Goal: Task Accomplishment & Management: Use online tool/utility

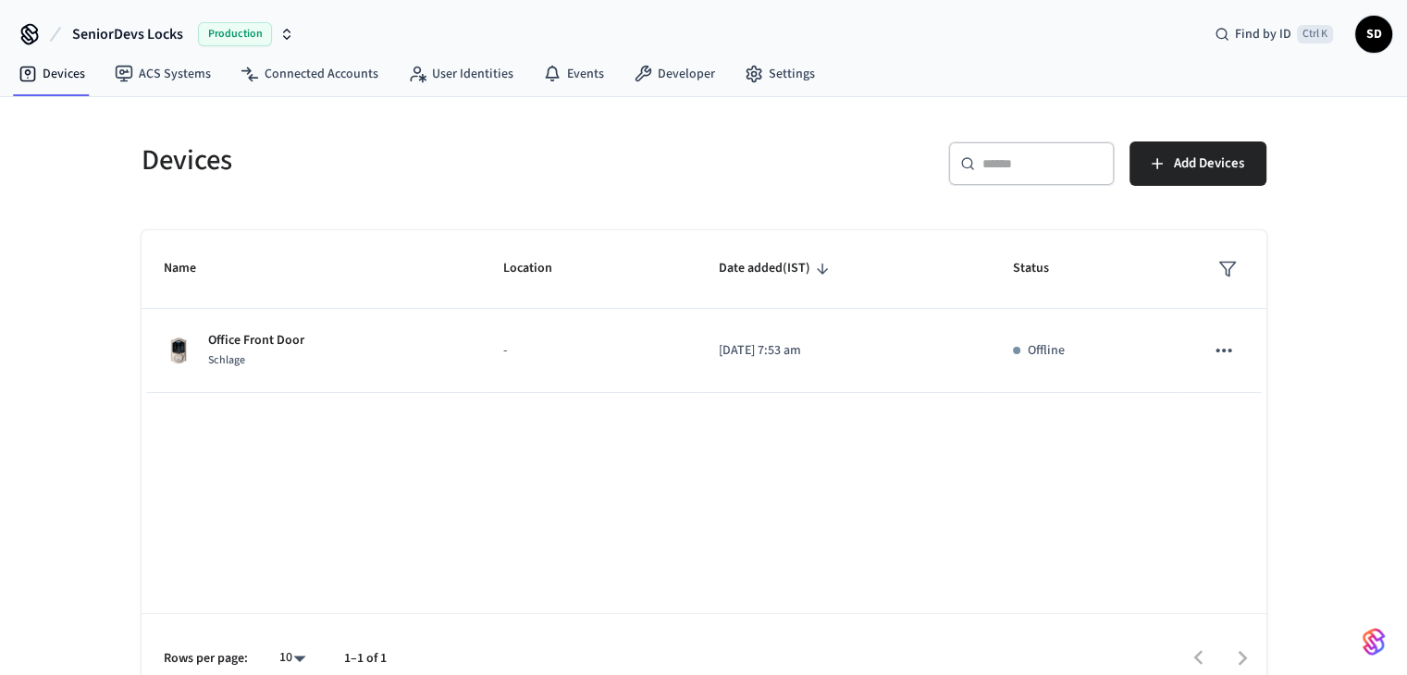
click at [1372, 27] on span "SD" at bounding box center [1373, 34] width 33 height 33
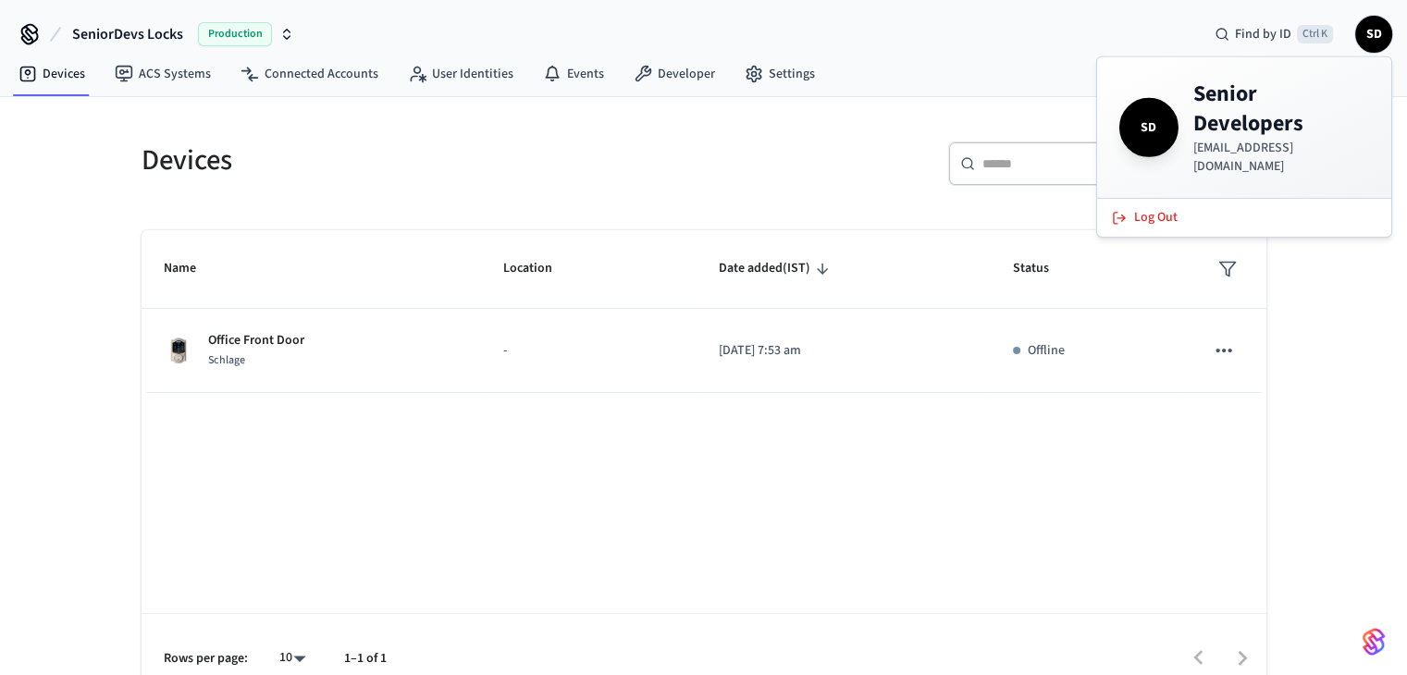
click at [1372, 27] on span "SD" at bounding box center [1373, 34] width 33 height 33
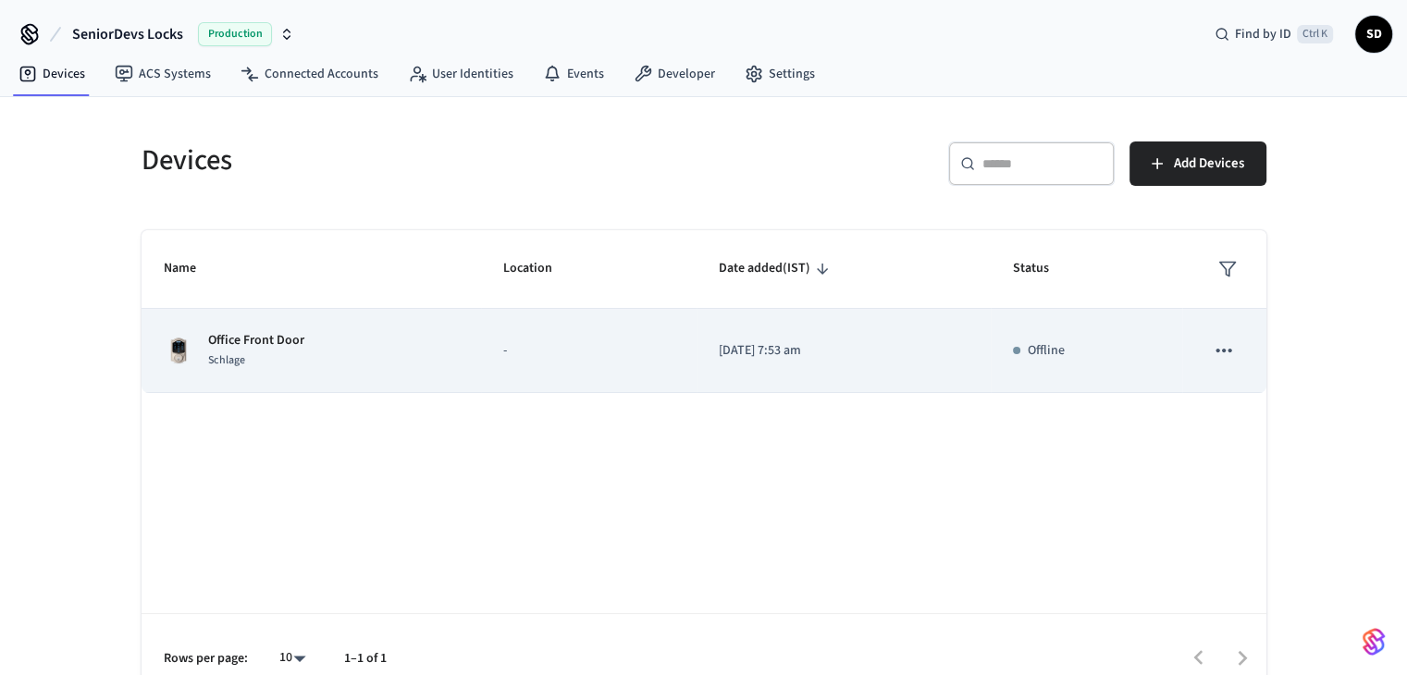
click at [248, 338] on p "Office Front Door" at bounding box center [256, 340] width 96 height 19
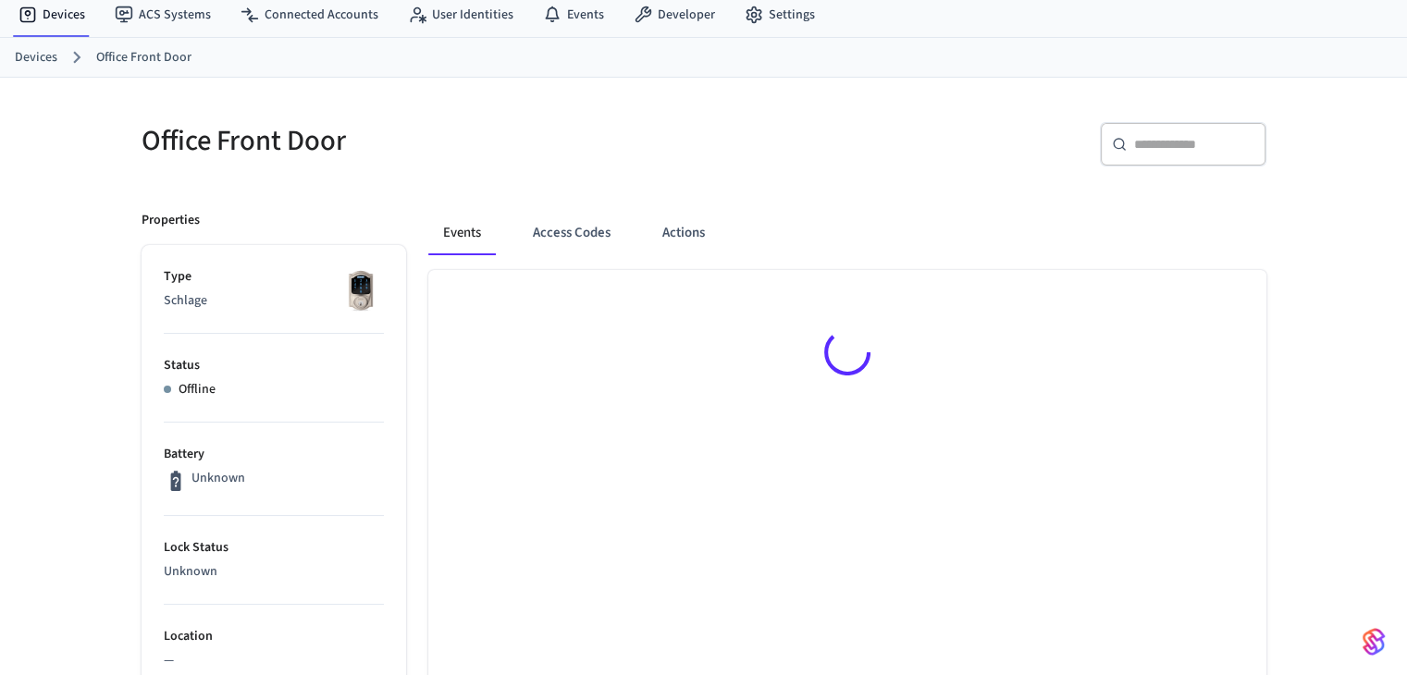
scroll to position [93, 0]
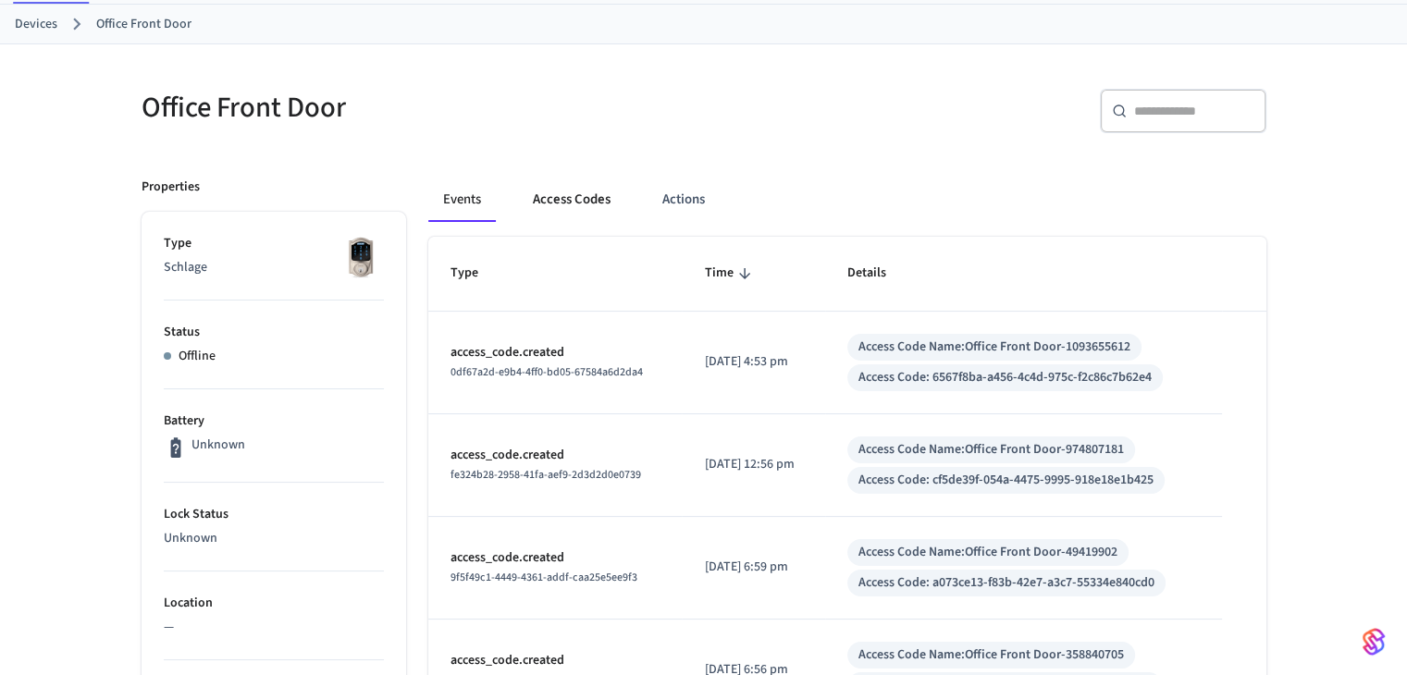
click at [563, 202] on button "Access Codes" at bounding box center [571, 200] width 107 height 44
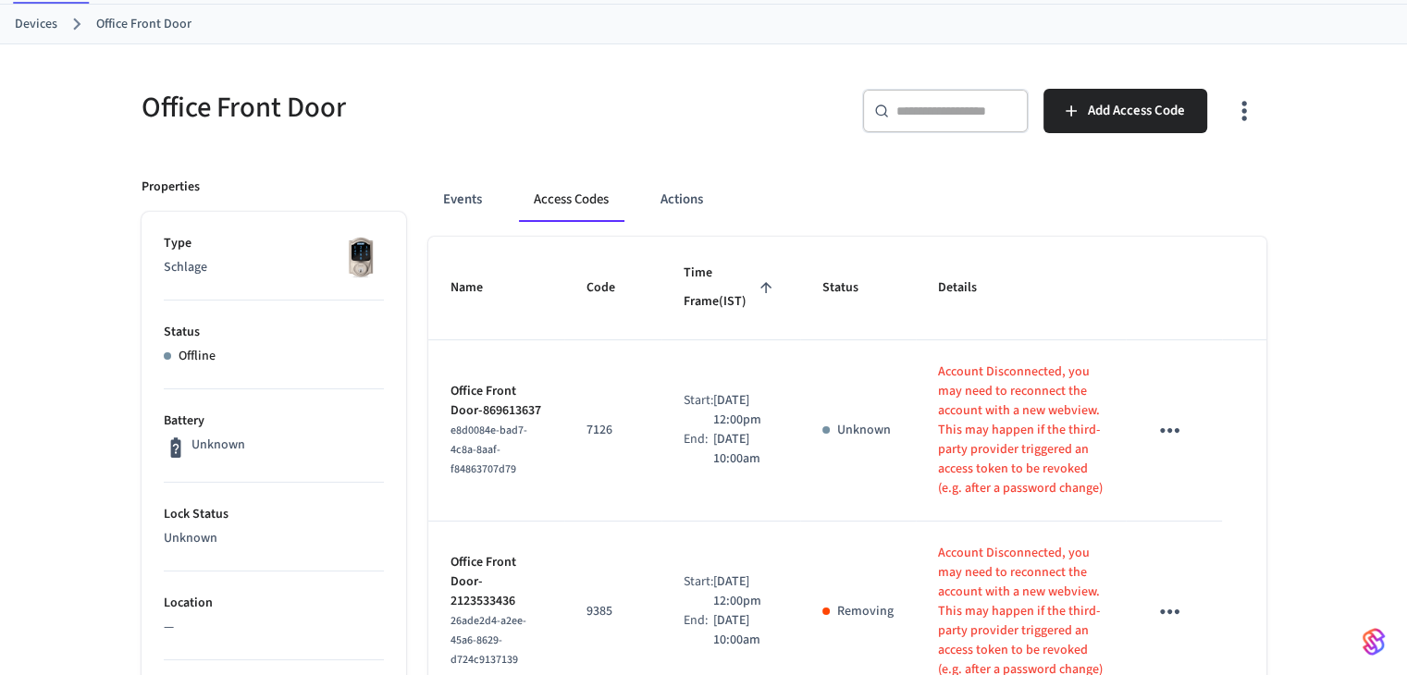
scroll to position [0, 0]
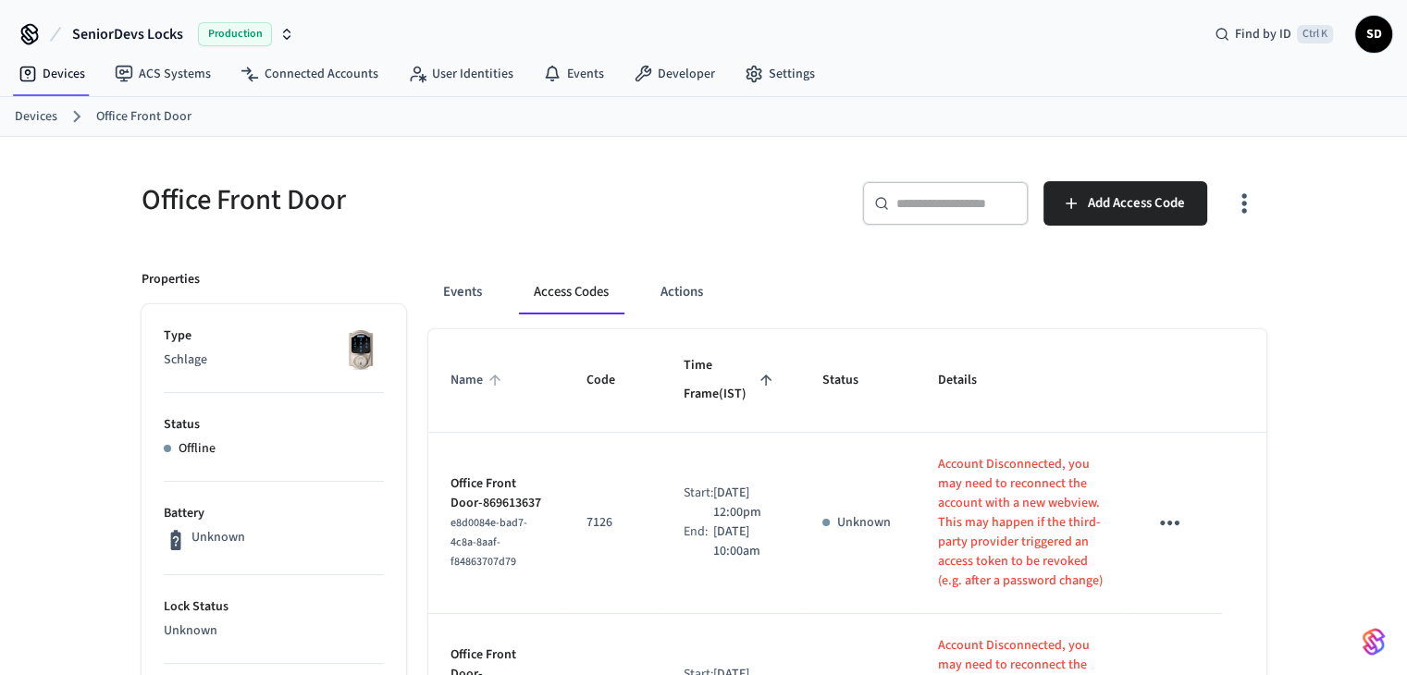
click at [477, 384] on span "Name" at bounding box center [479, 380] width 56 height 29
click at [473, 381] on span "Name" at bounding box center [479, 380] width 56 height 29
click at [464, 289] on button "Events" at bounding box center [462, 292] width 68 height 44
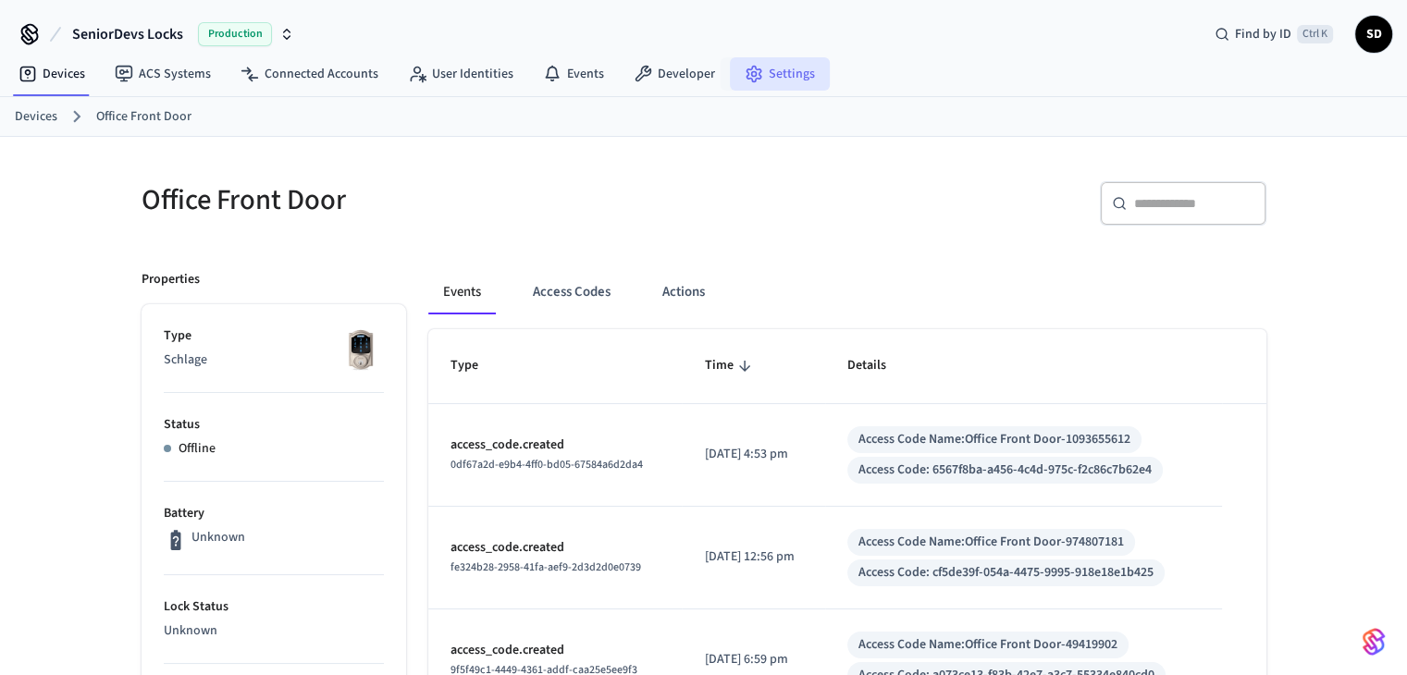
click at [776, 71] on link "Settings" at bounding box center [780, 73] width 100 height 33
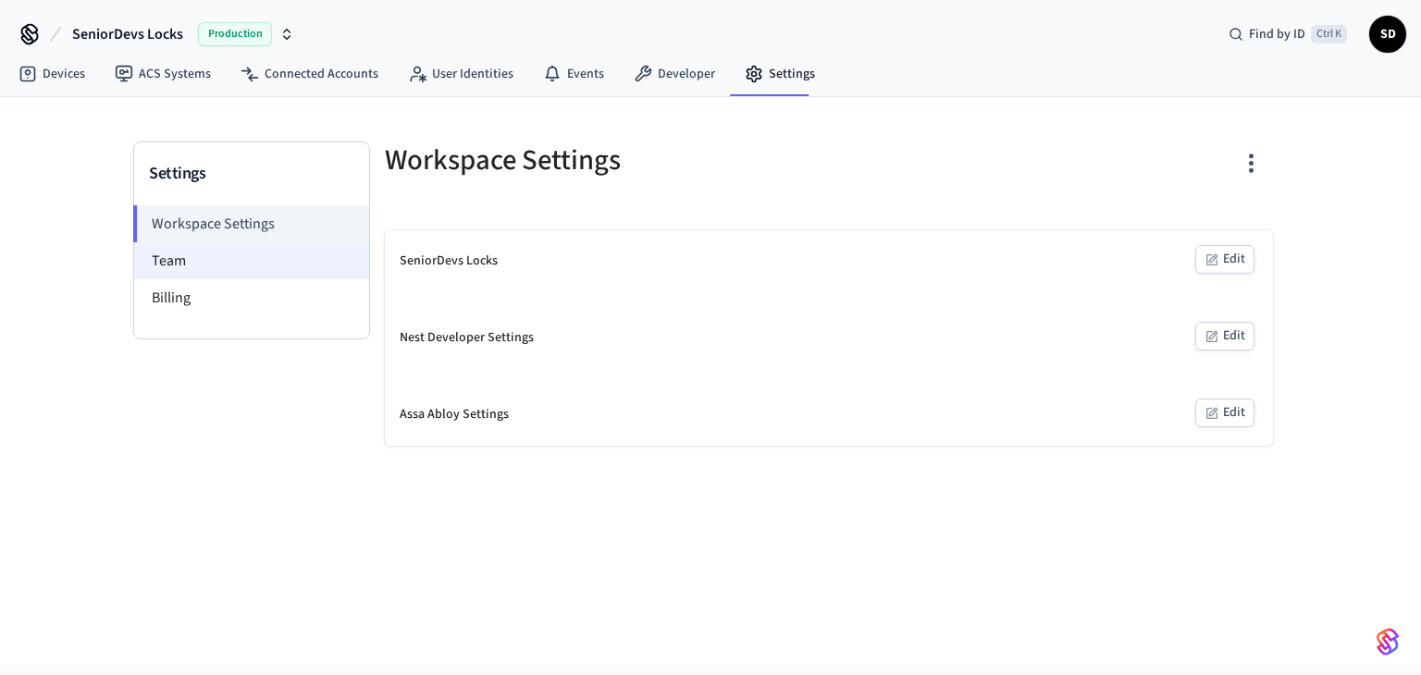
click at [220, 252] on li "Team" at bounding box center [251, 260] width 235 height 37
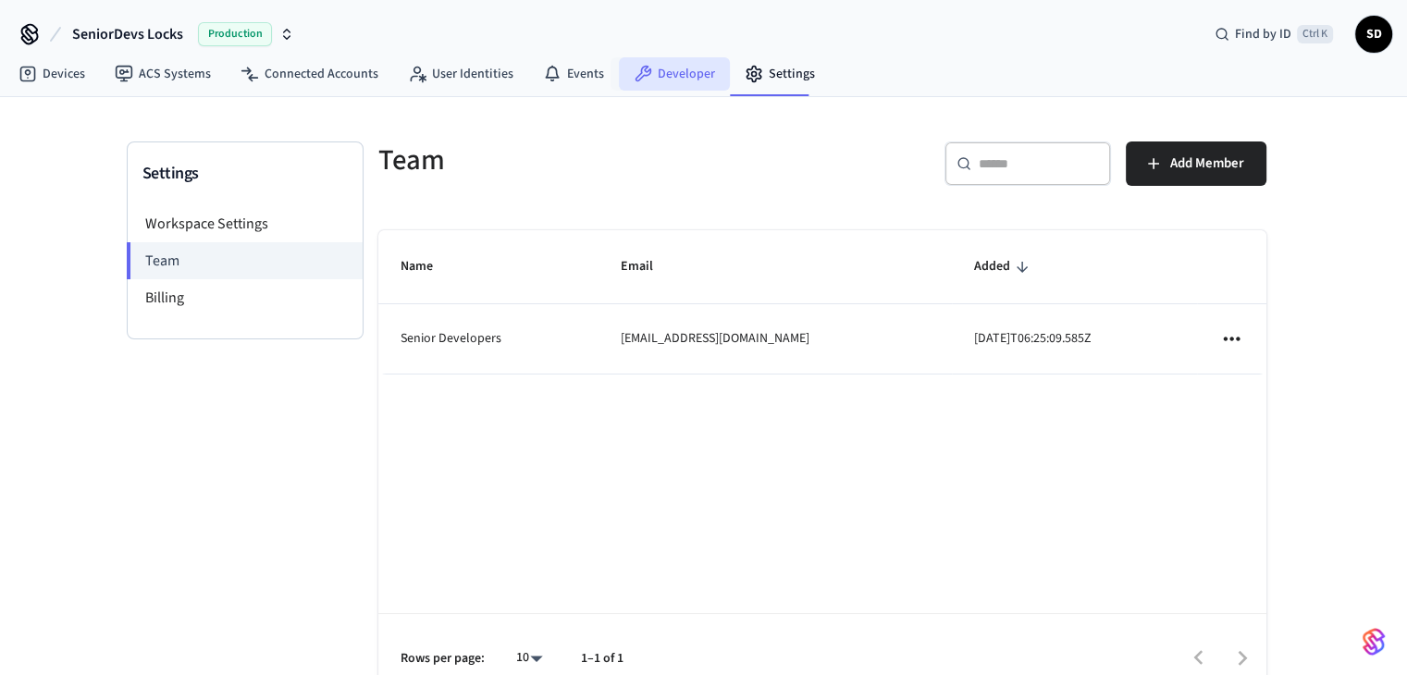
click at [672, 70] on link "Developer" at bounding box center [674, 73] width 111 height 33
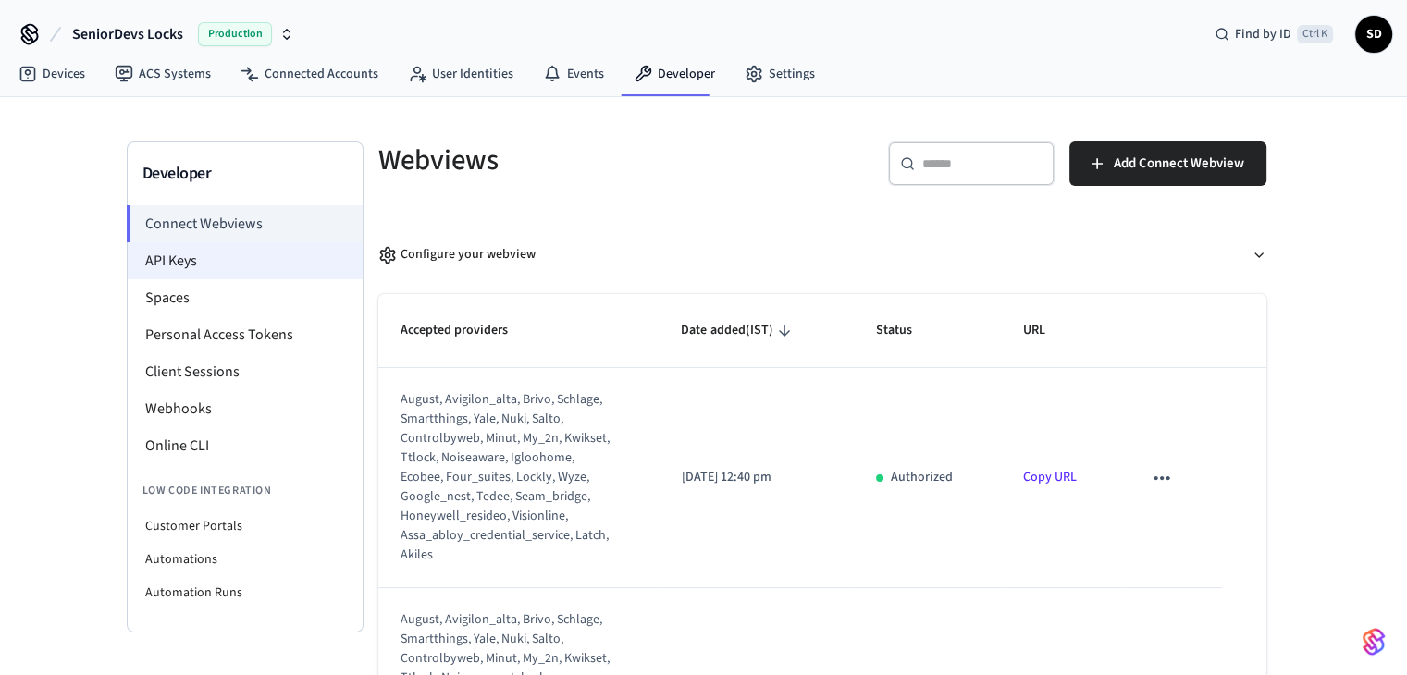
click at [192, 257] on li "API Keys" at bounding box center [245, 260] width 235 height 37
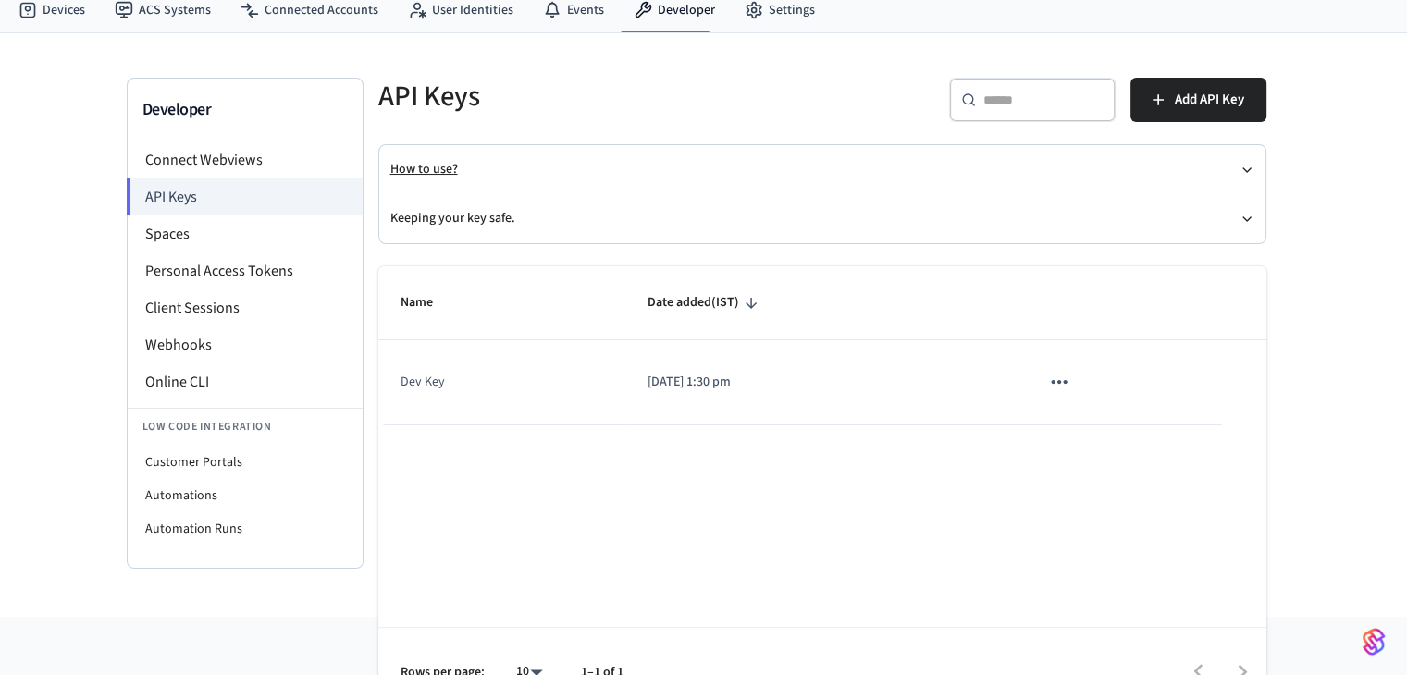
scroll to position [93, 0]
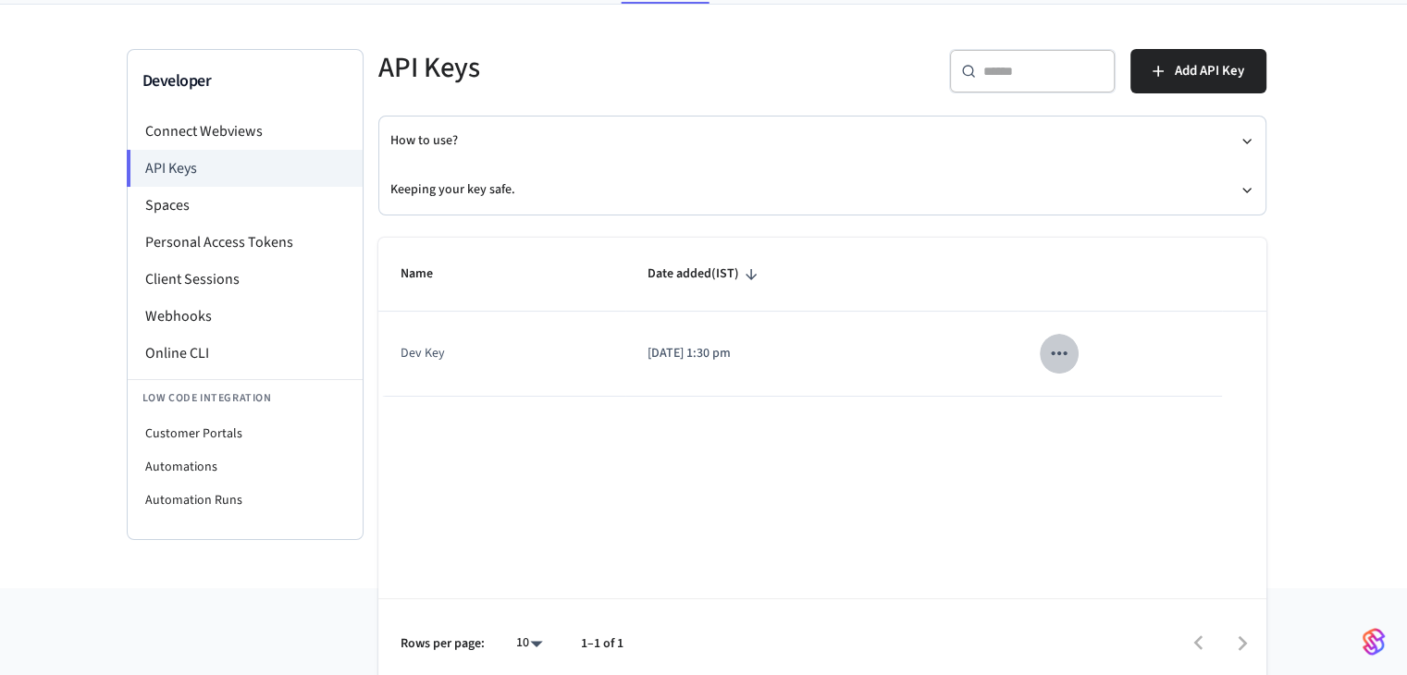
click at [1068, 357] on icon "sticky table" at bounding box center [1059, 353] width 24 height 24
click at [703, 367] on div at bounding box center [710, 337] width 1421 height 675
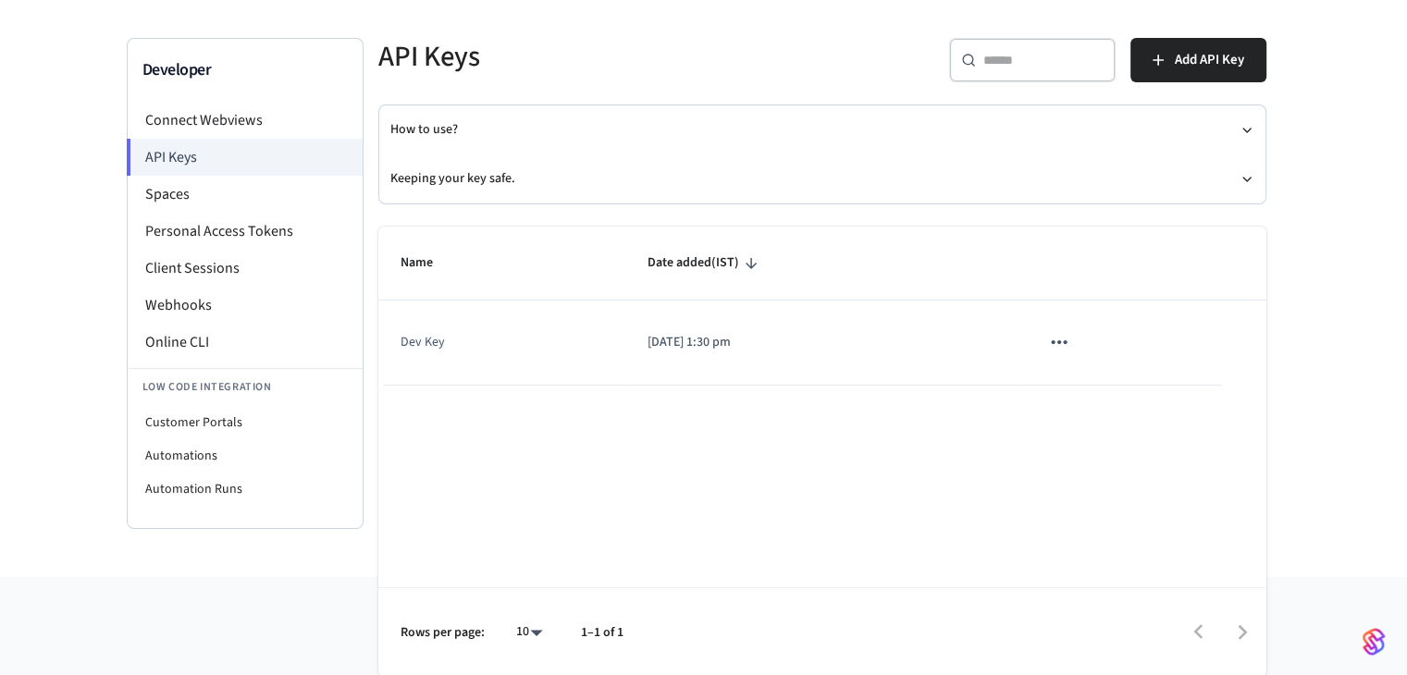
scroll to position [11, 0]
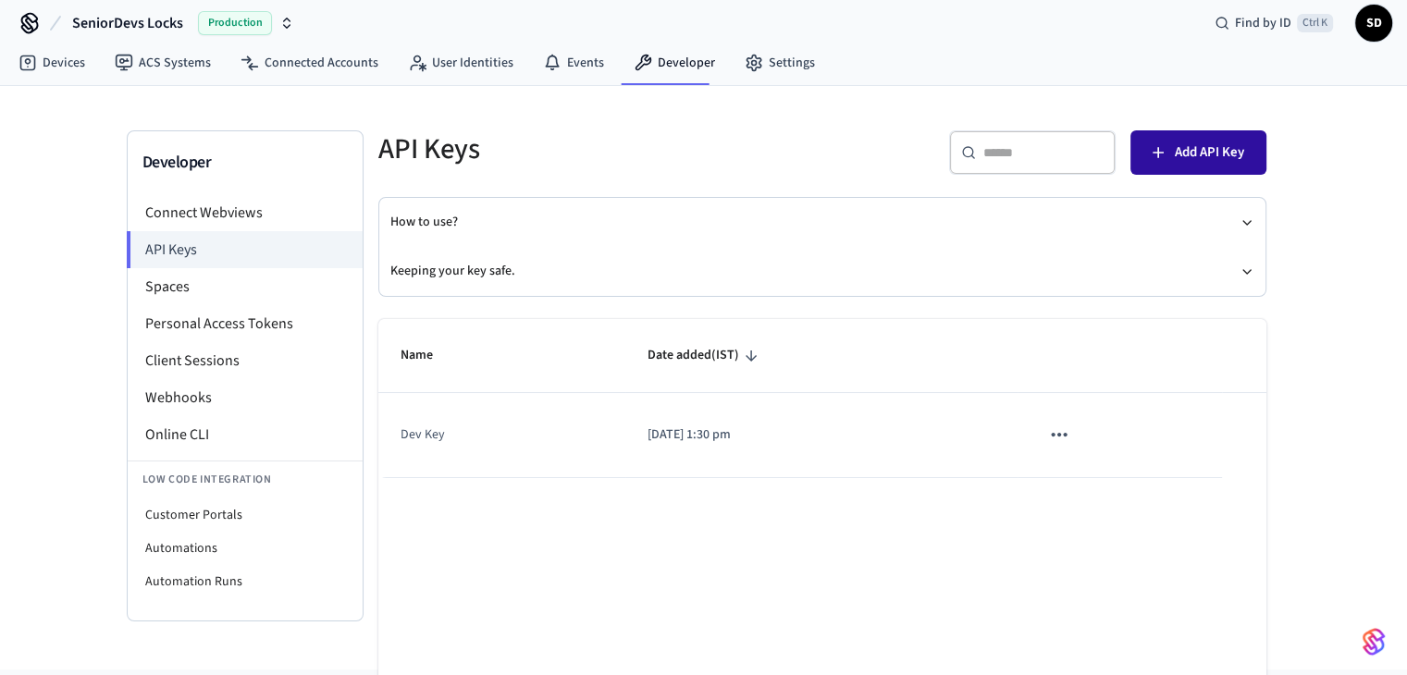
click at [1167, 147] on button "Add API Key" at bounding box center [1199, 152] width 136 height 44
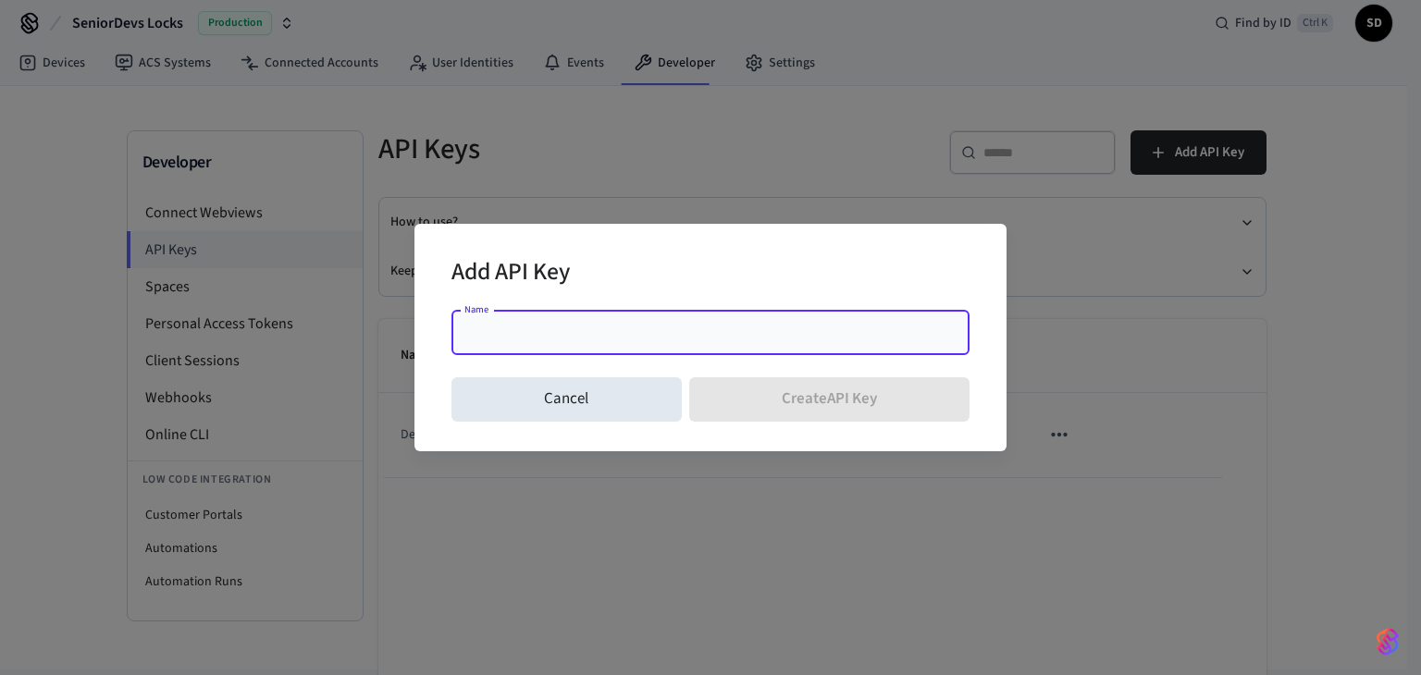
click at [608, 316] on div "Name" at bounding box center [711, 333] width 518 height 44
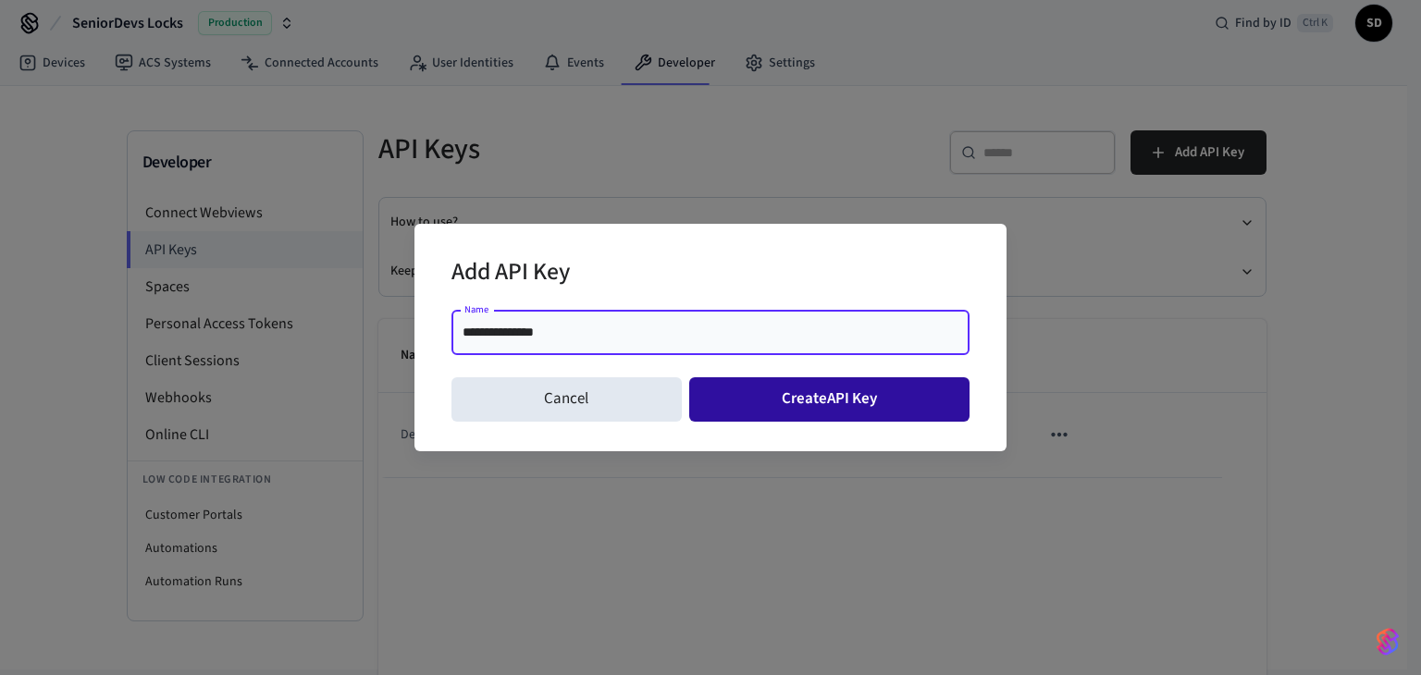
type input "**********"
click at [787, 391] on button "Create API Key" at bounding box center [829, 400] width 281 height 44
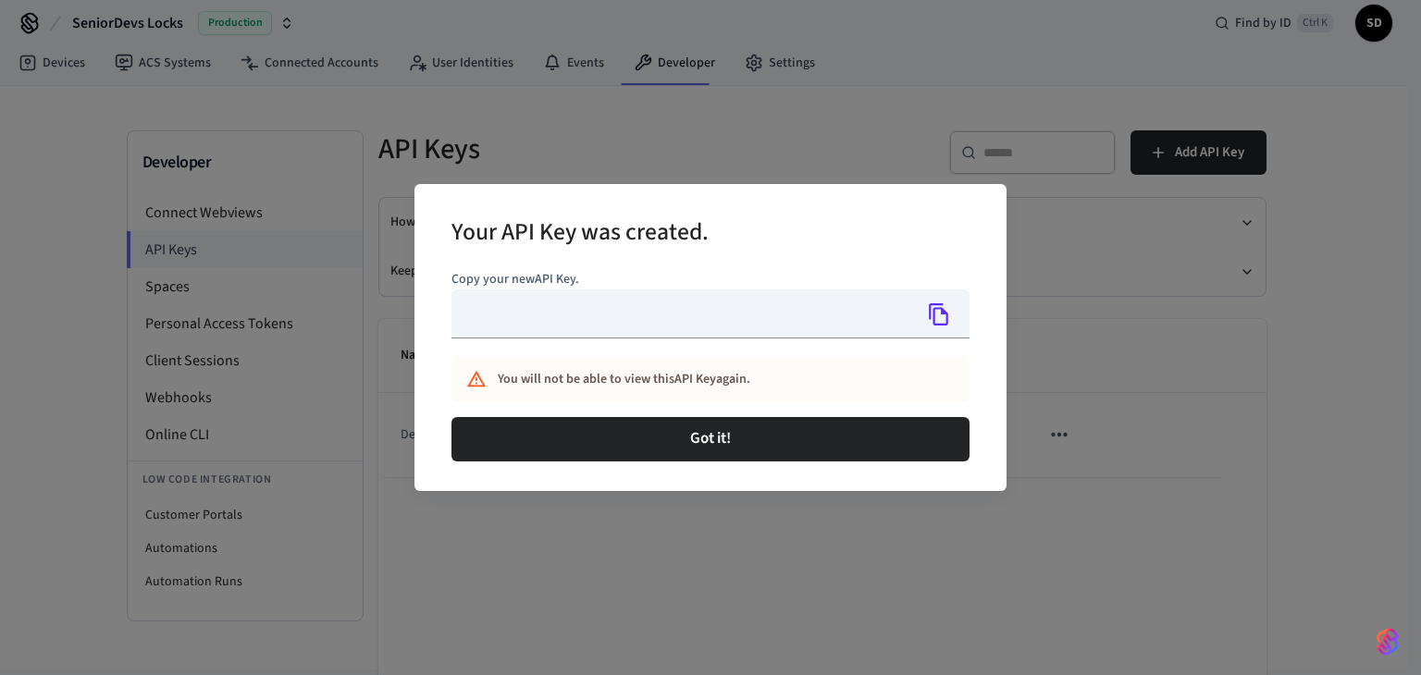
type input "**********"
click at [932, 314] on icon "Copy" at bounding box center [939, 315] width 24 height 24
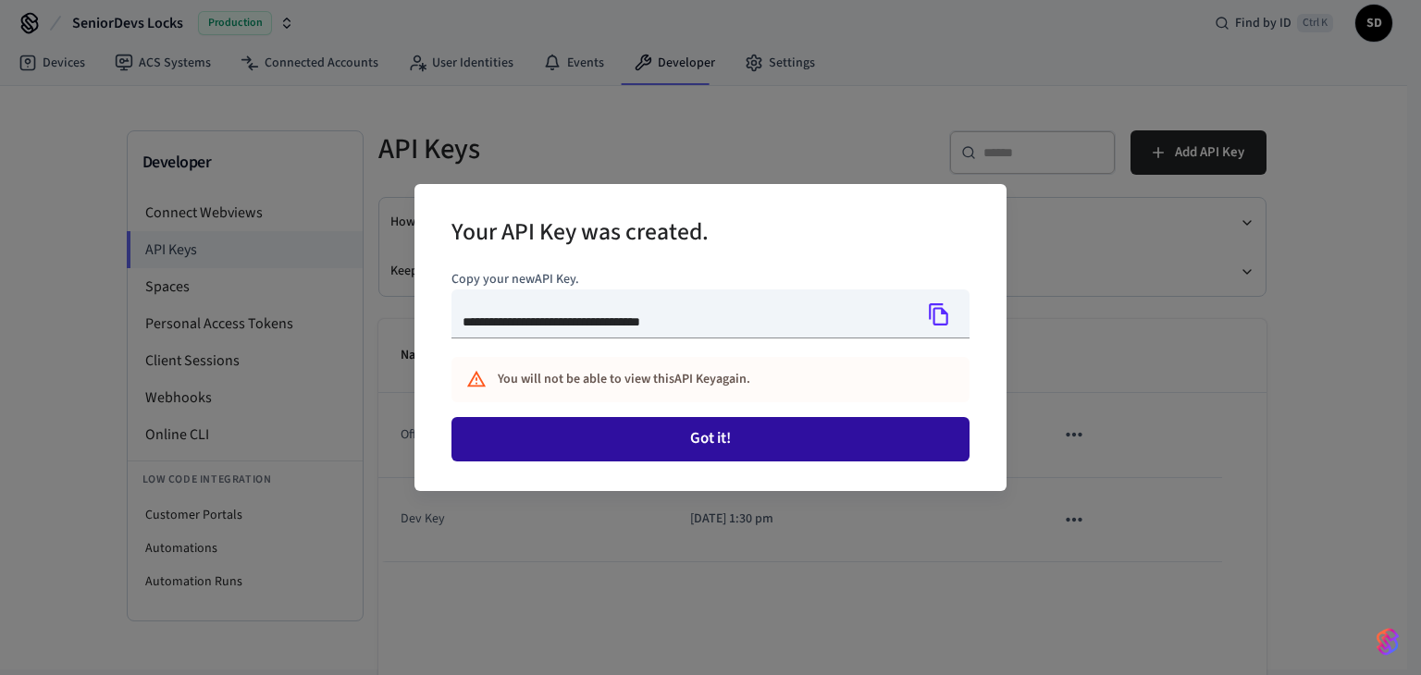
click at [697, 419] on button "Got it!" at bounding box center [711, 439] width 518 height 44
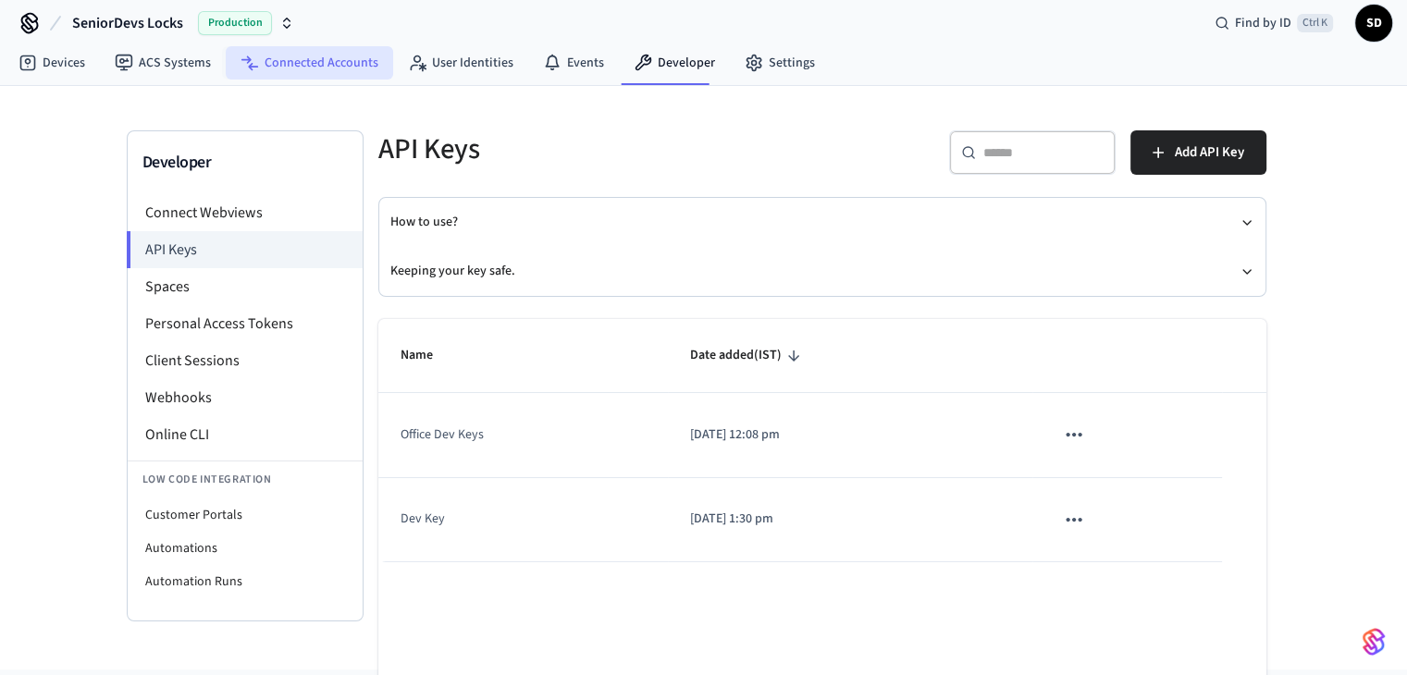
click at [320, 68] on link "Connected Accounts" at bounding box center [309, 62] width 167 height 33
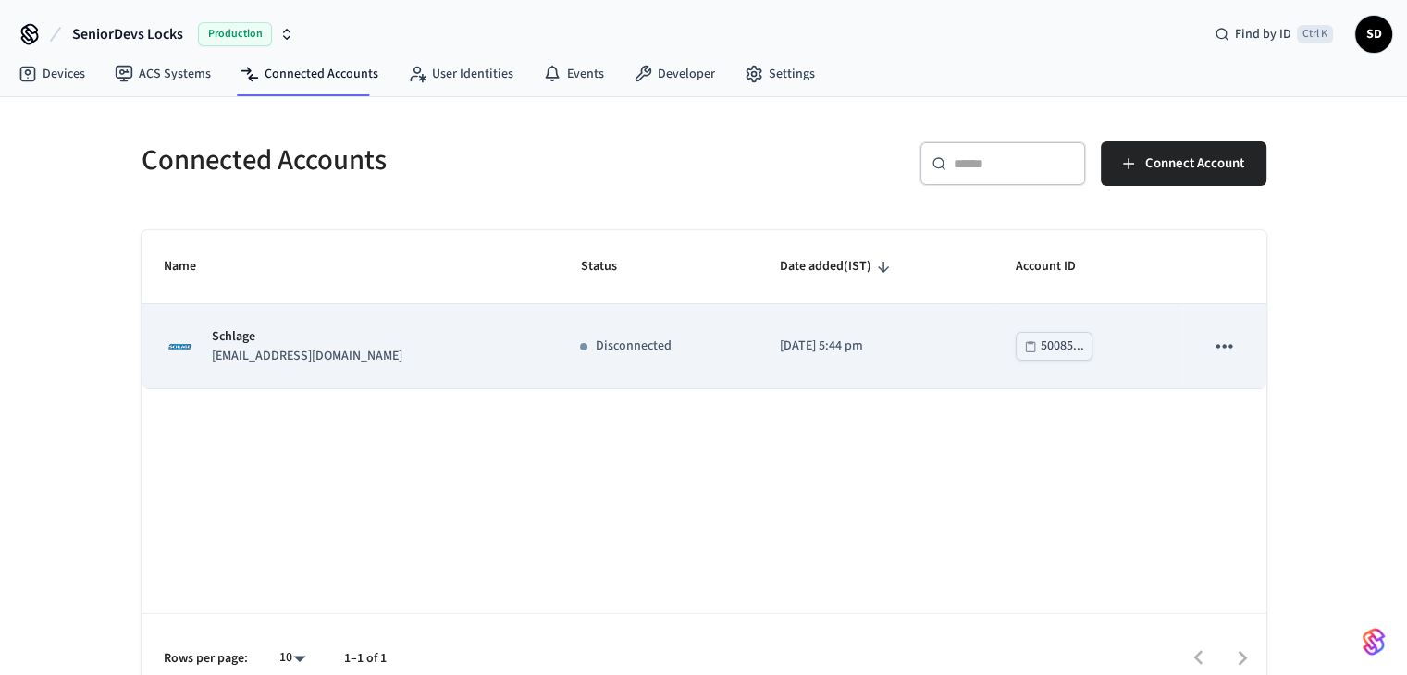
click at [1221, 341] on icon "sticky table" at bounding box center [1224, 346] width 24 height 24
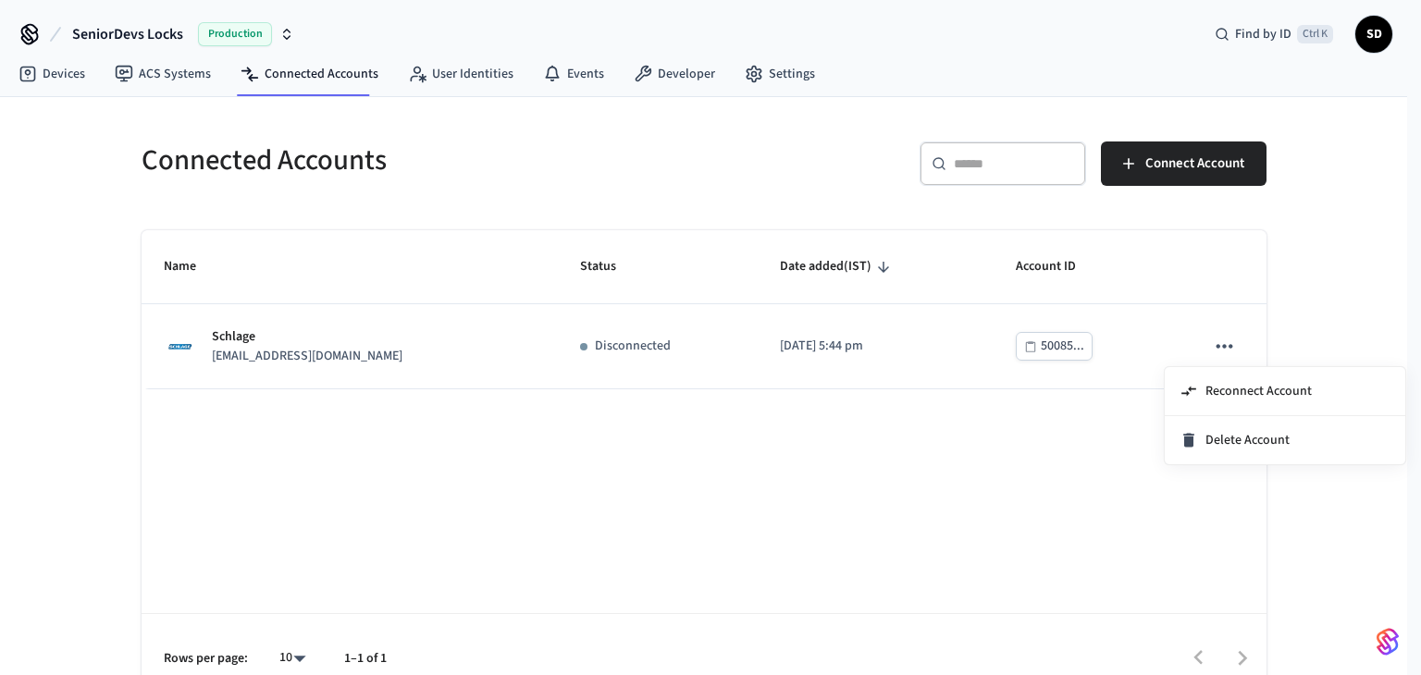
click at [495, 427] on div at bounding box center [710, 337] width 1421 height 675
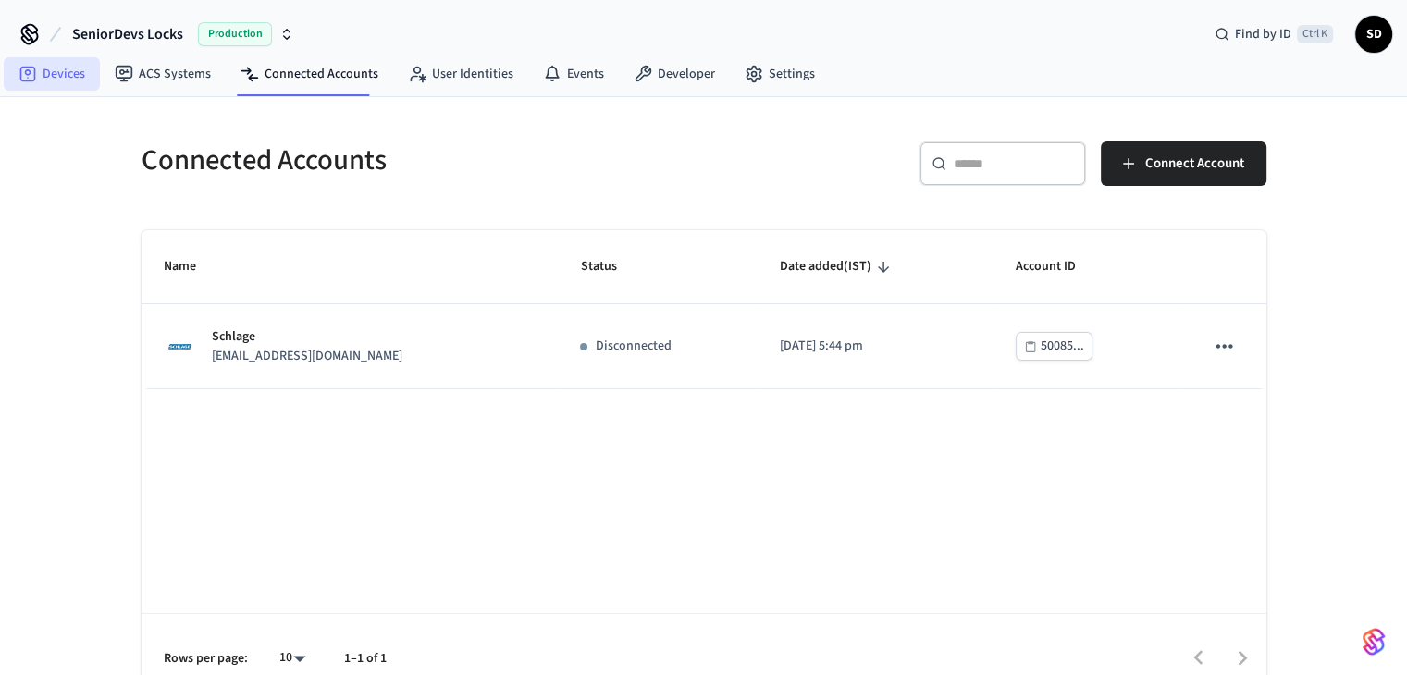
click at [41, 75] on link "Devices" at bounding box center [52, 73] width 96 height 33
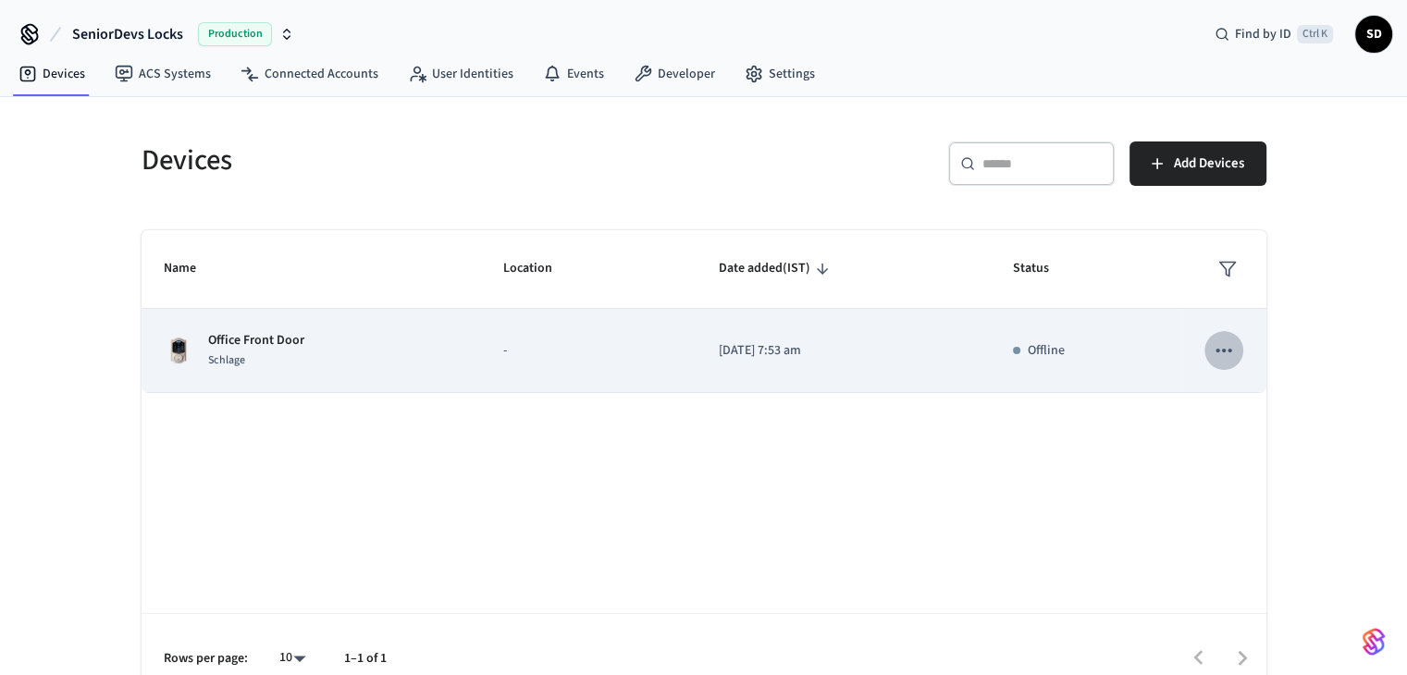
click at [1234, 353] on icon "sticky table" at bounding box center [1224, 351] width 24 height 24
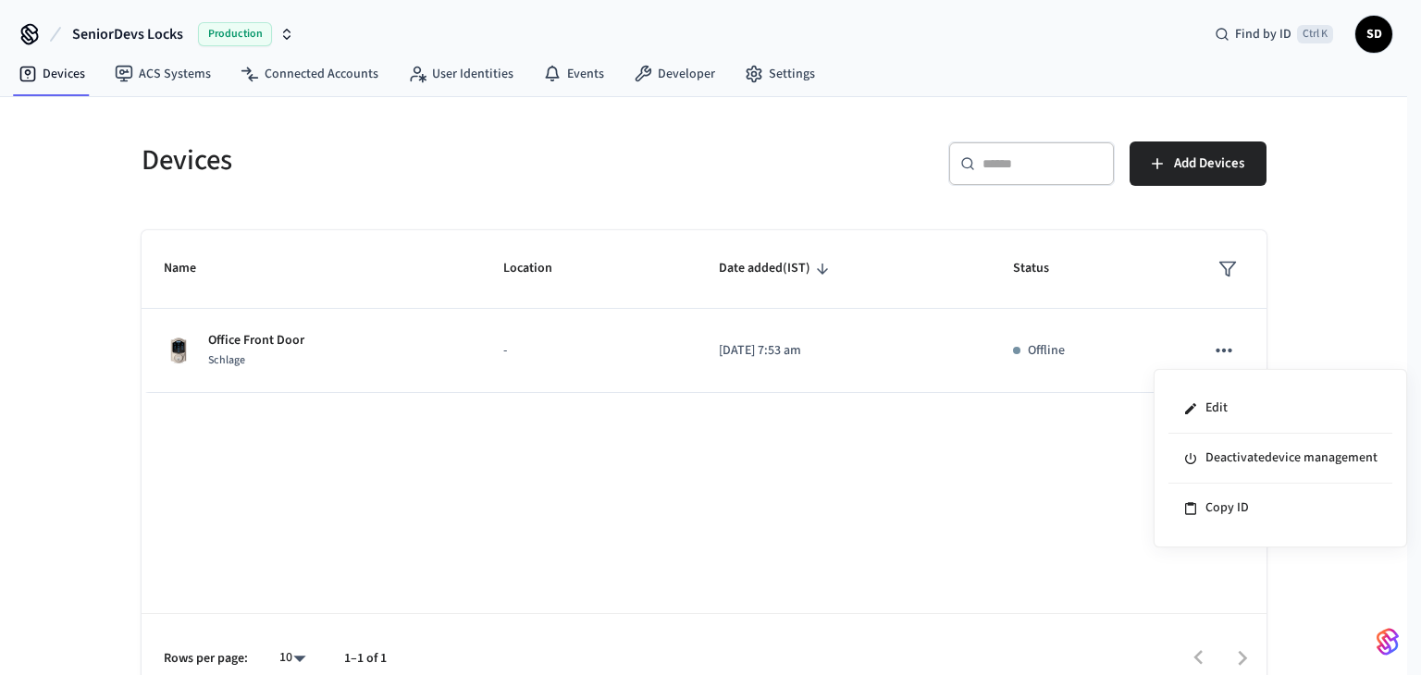
click at [727, 423] on div at bounding box center [710, 337] width 1421 height 675
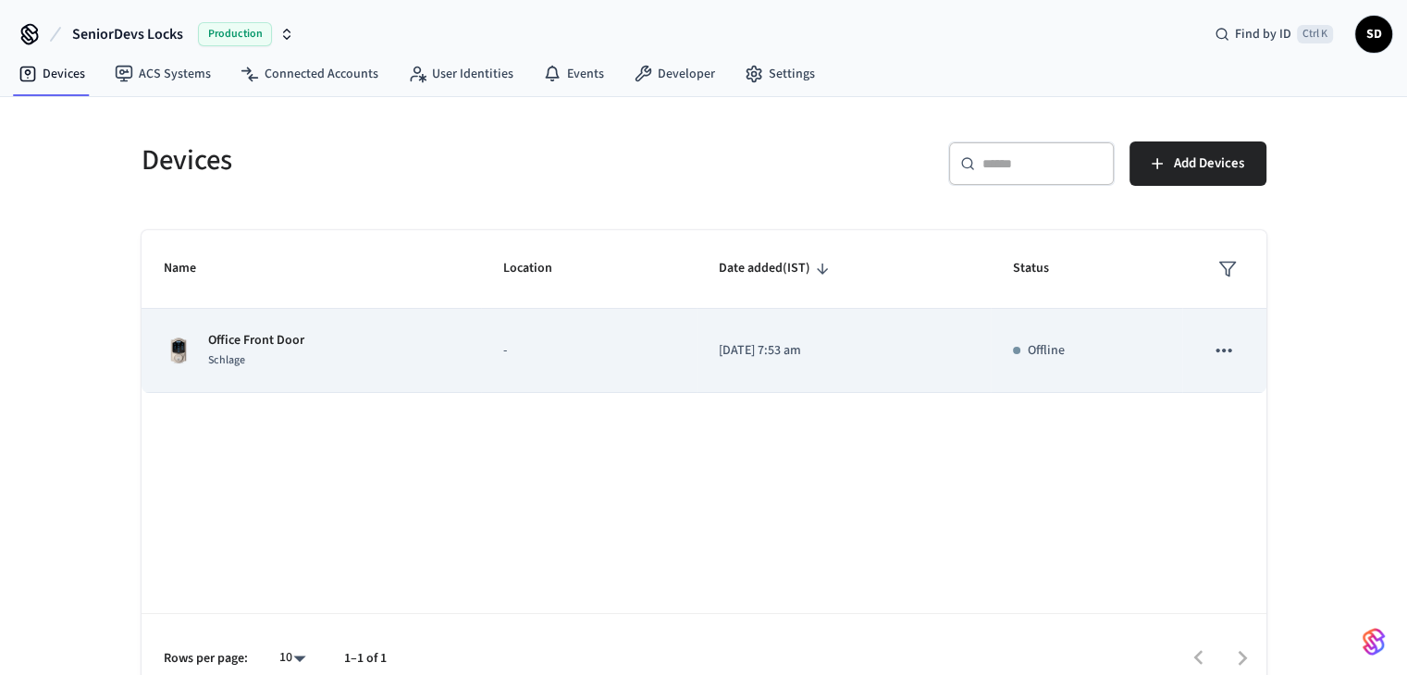
click at [246, 342] on p "Office Front Door" at bounding box center [256, 340] width 96 height 19
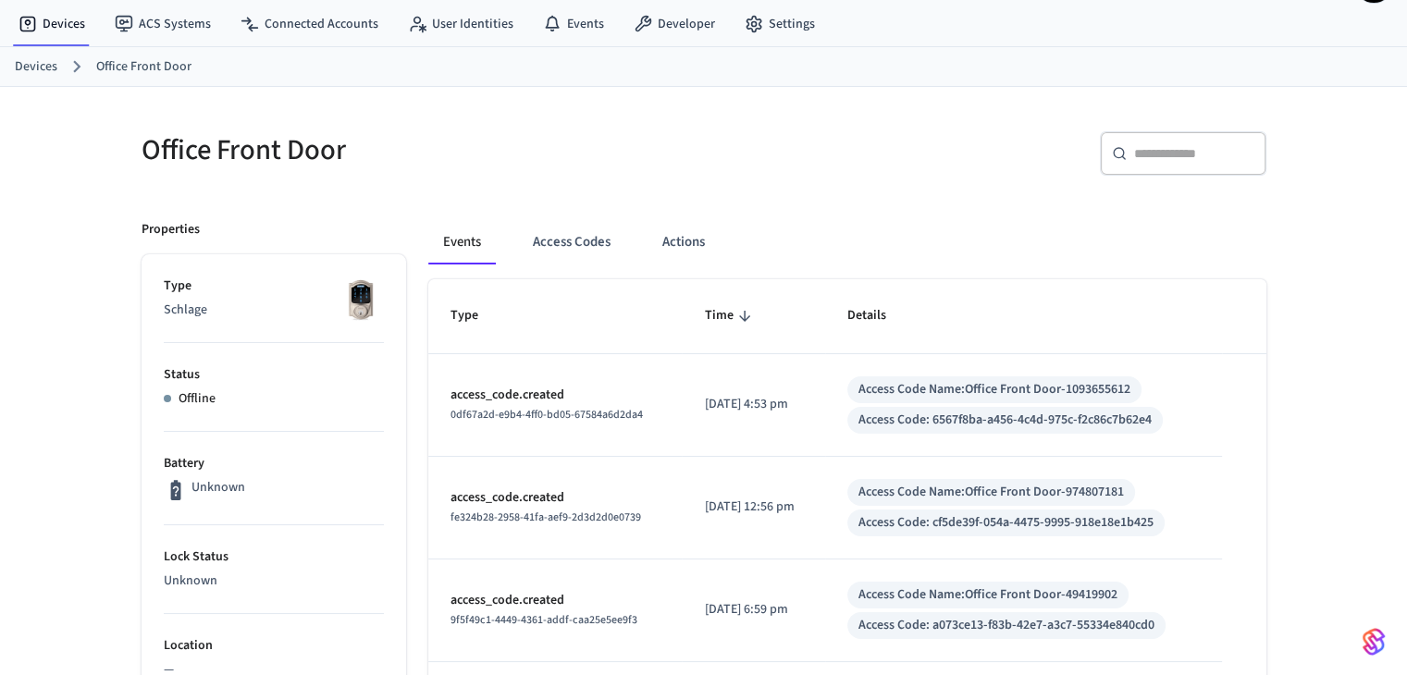
scroll to position [185, 0]
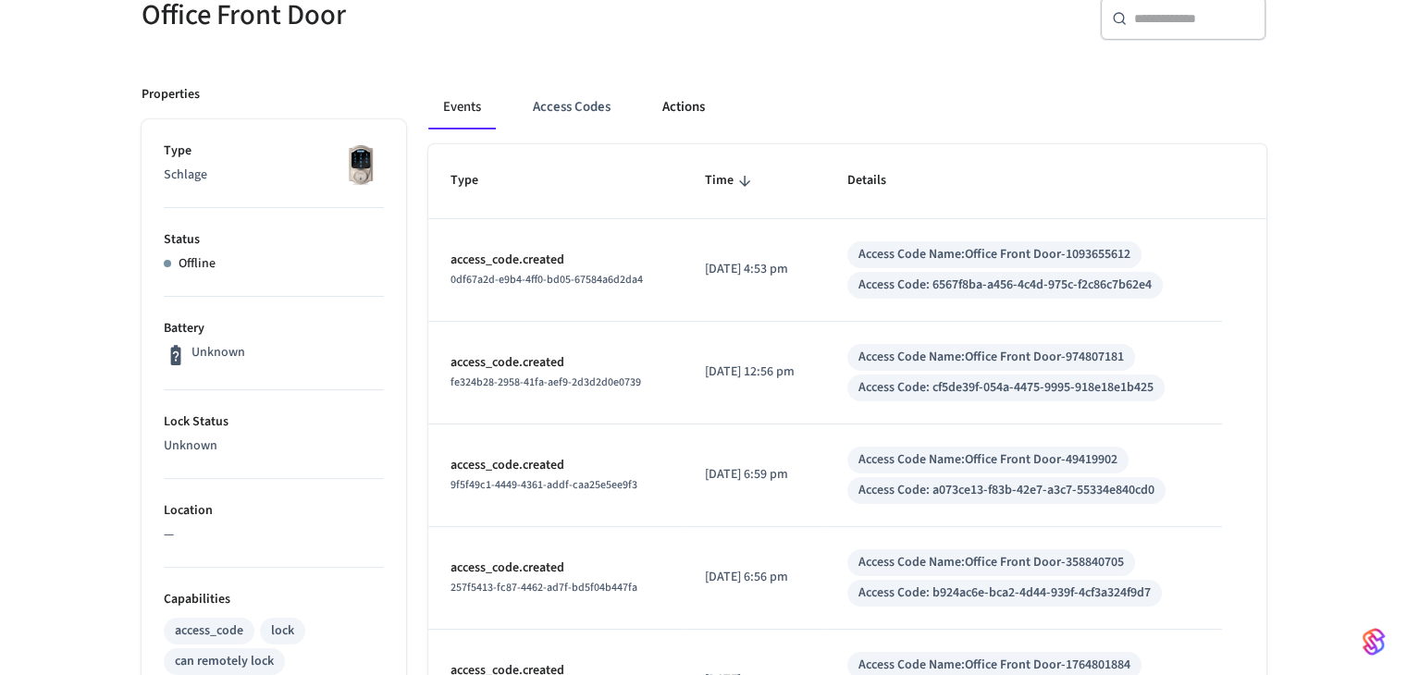
click at [700, 109] on button "Actions" at bounding box center [684, 107] width 72 height 44
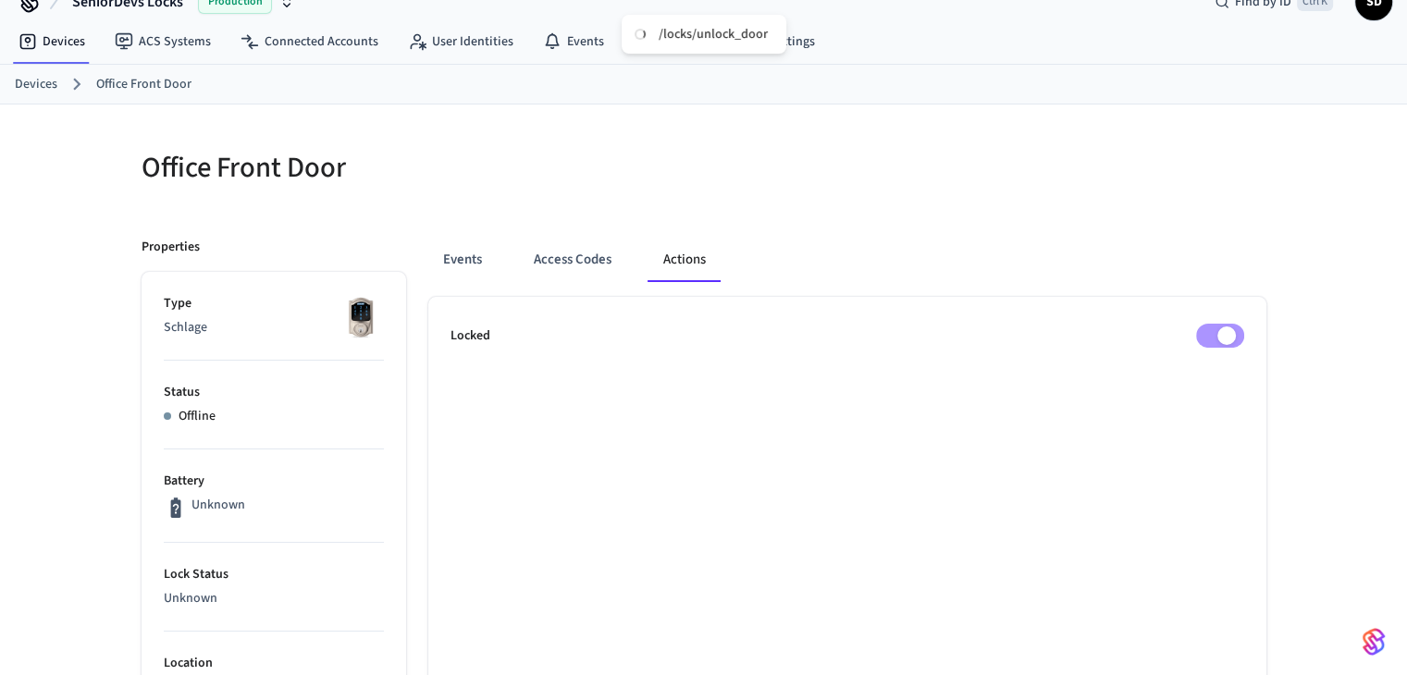
scroll to position [0, 0]
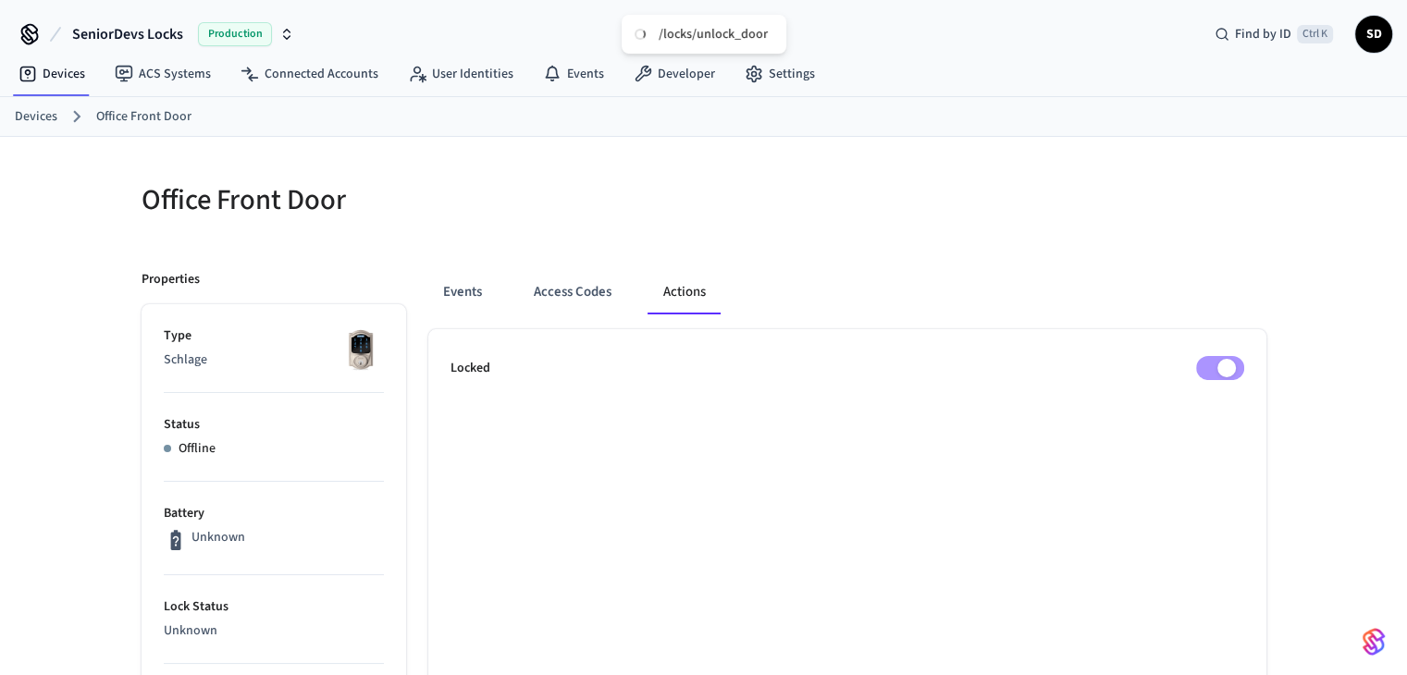
click at [285, 27] on icon "button" at bounding box center [286, 34] width 15 height 15
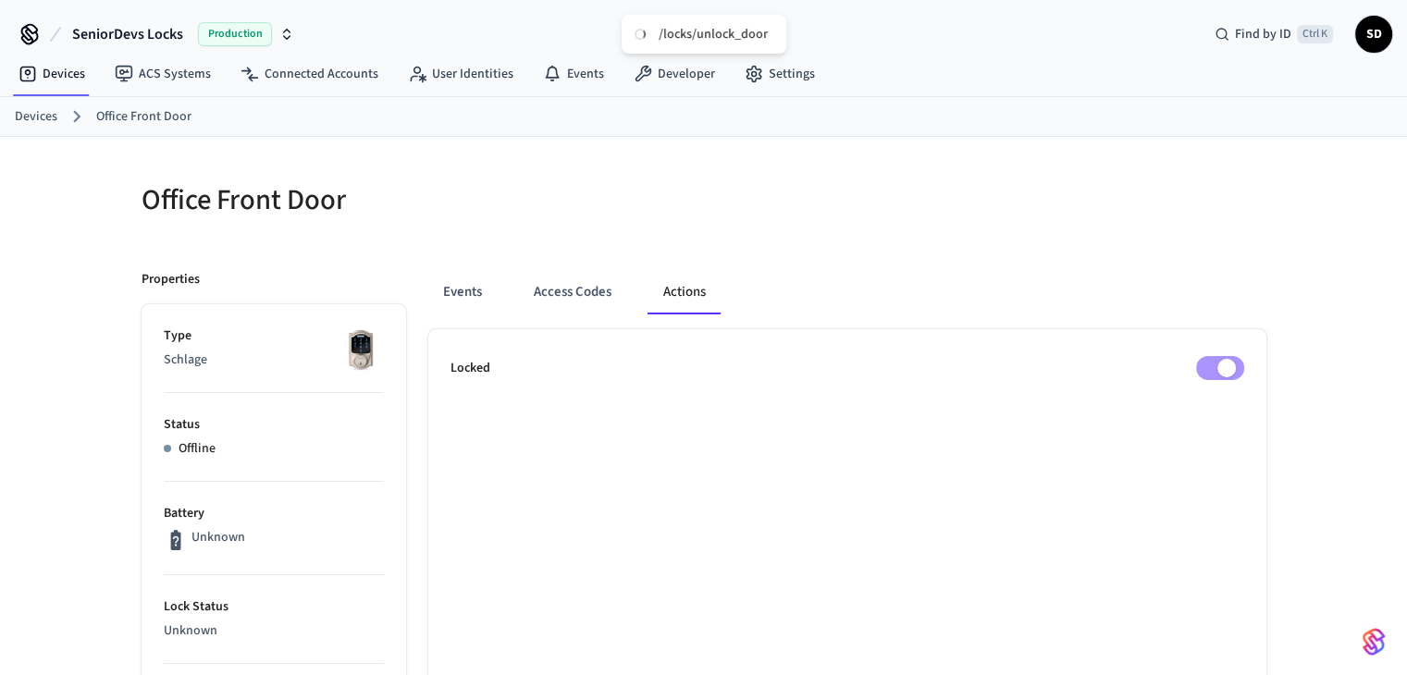
click at [291, 40] on icon "button" at bounding box center [286, 34] width 15 height 15
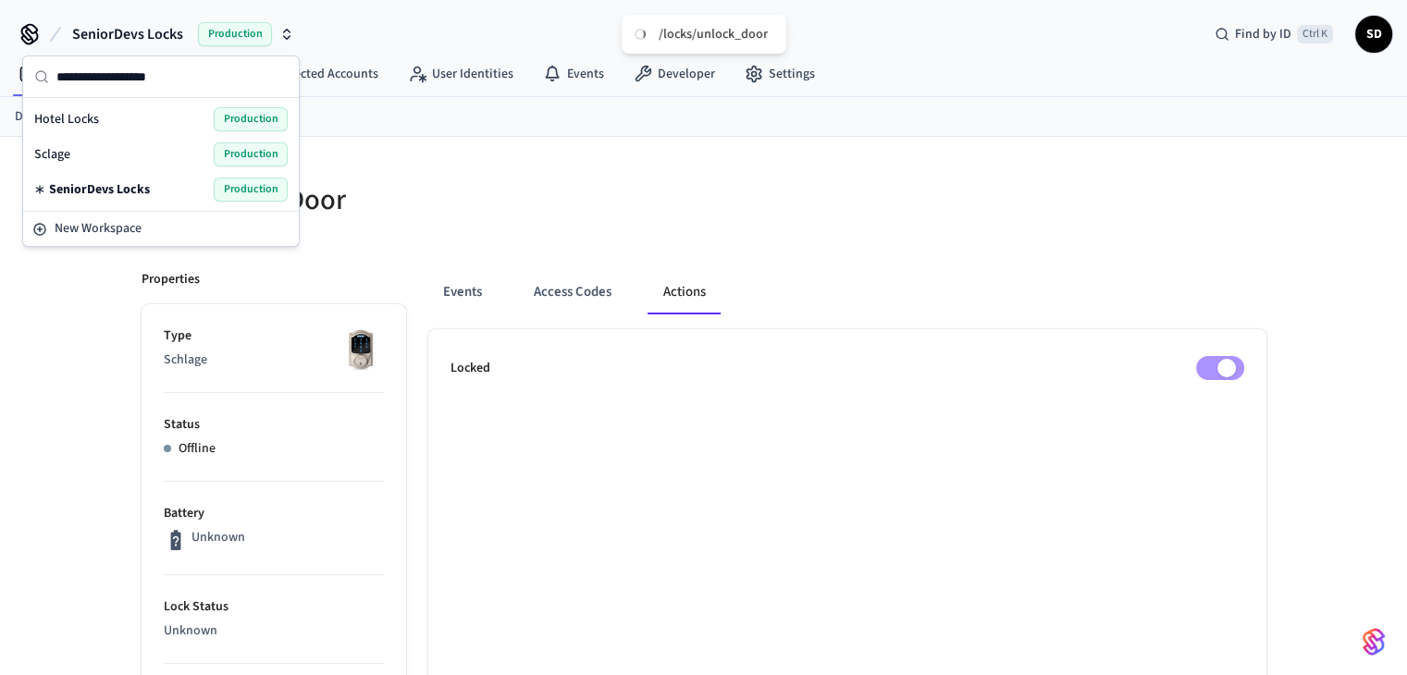
click at [701, 167] on div at bounding box center [980, 199] width 574 height 81
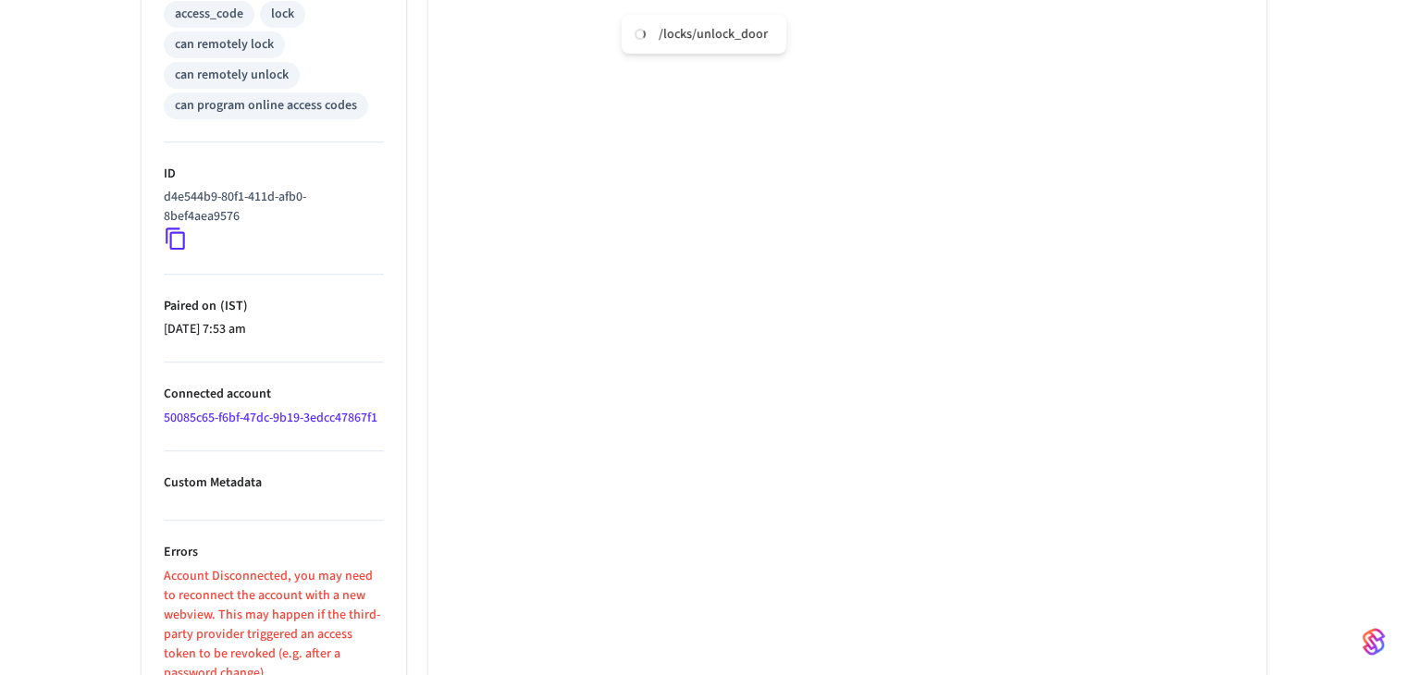
scroll to position [830, 0]
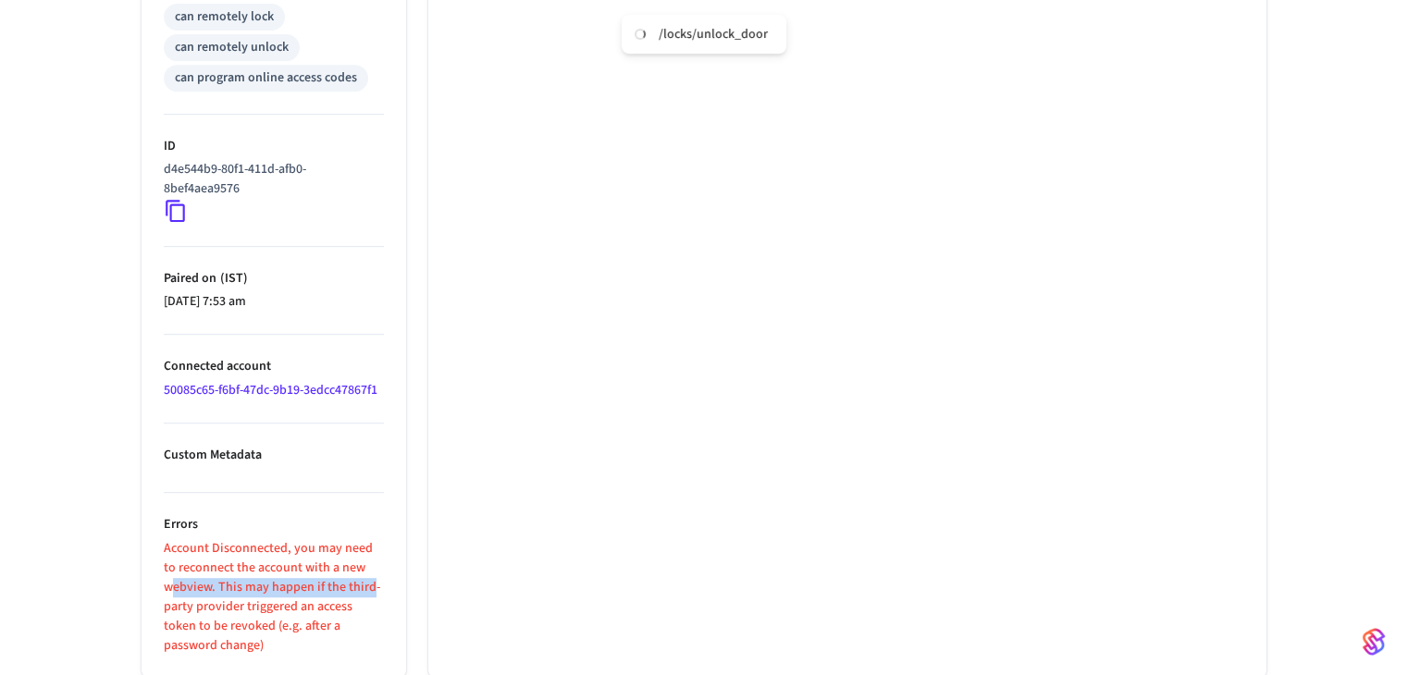
drag, startPoint x: 169, startPoint y: 588, endPoint x: 372, endPoint y: 578, distance: 202.9
click at [372, 578] on p "Account Disconnected, you may need to reconnect the account with a new webview.…" at bounding box center [274, 597] width 220 height 117
drag, startPoint x: 163, startPoint y: 609, endPoint x: 381, endPoint y: 603, distance: 218.4
click at [381, 603] on p "Account Disconnected, you may need to reconnect the account with a new webview.…" at bounding box center [274, 597] width 220 height 117
drag, startPoint x: 153, startPoint y: 629, endPoint x: 380, endPoint y: 614, distance: 228.1
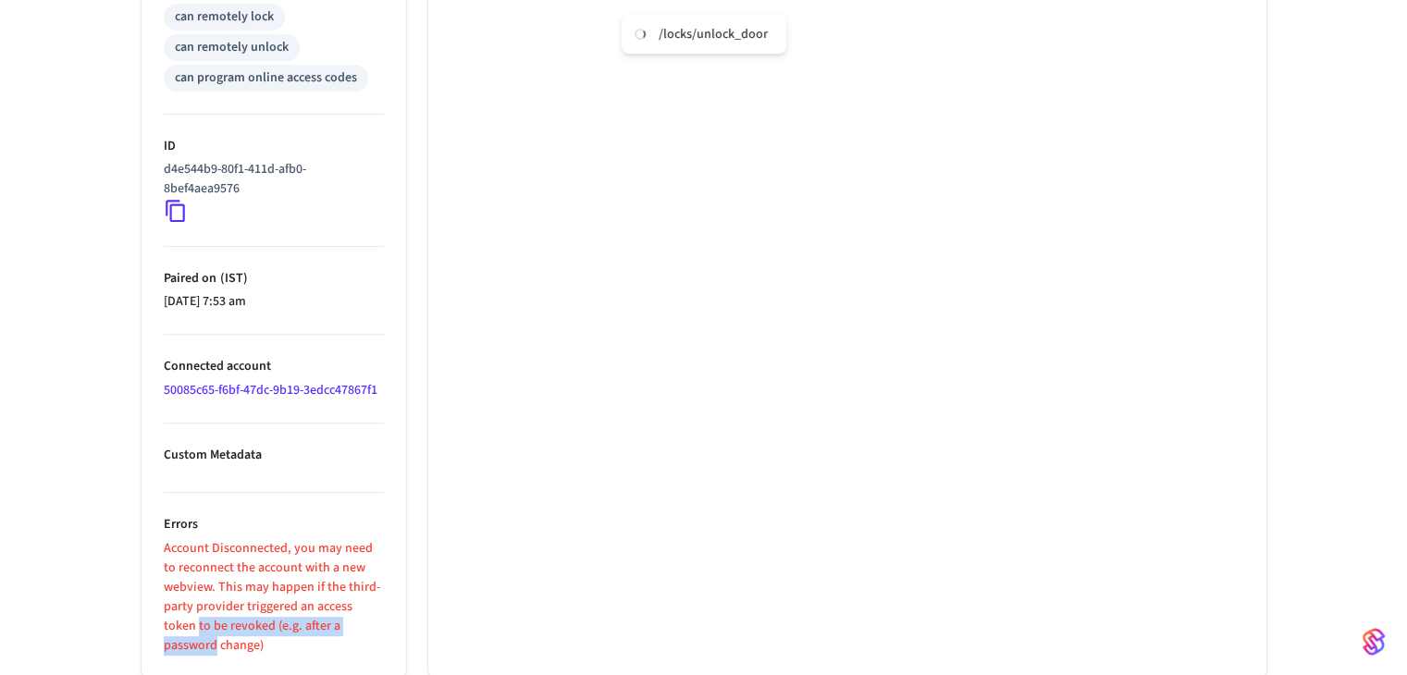
click at [380, 614] on ul "Type Schlage Status Offline Battery Unknown Lock Status Unknown Location — Capa…" at bounding box center [274, 76] width 265 height 1204
click at [239, 644] on p "Account Disconnected, you may need to reconnect the account with a new webview.…" at bounding box center [274, 597] width 220 height 117
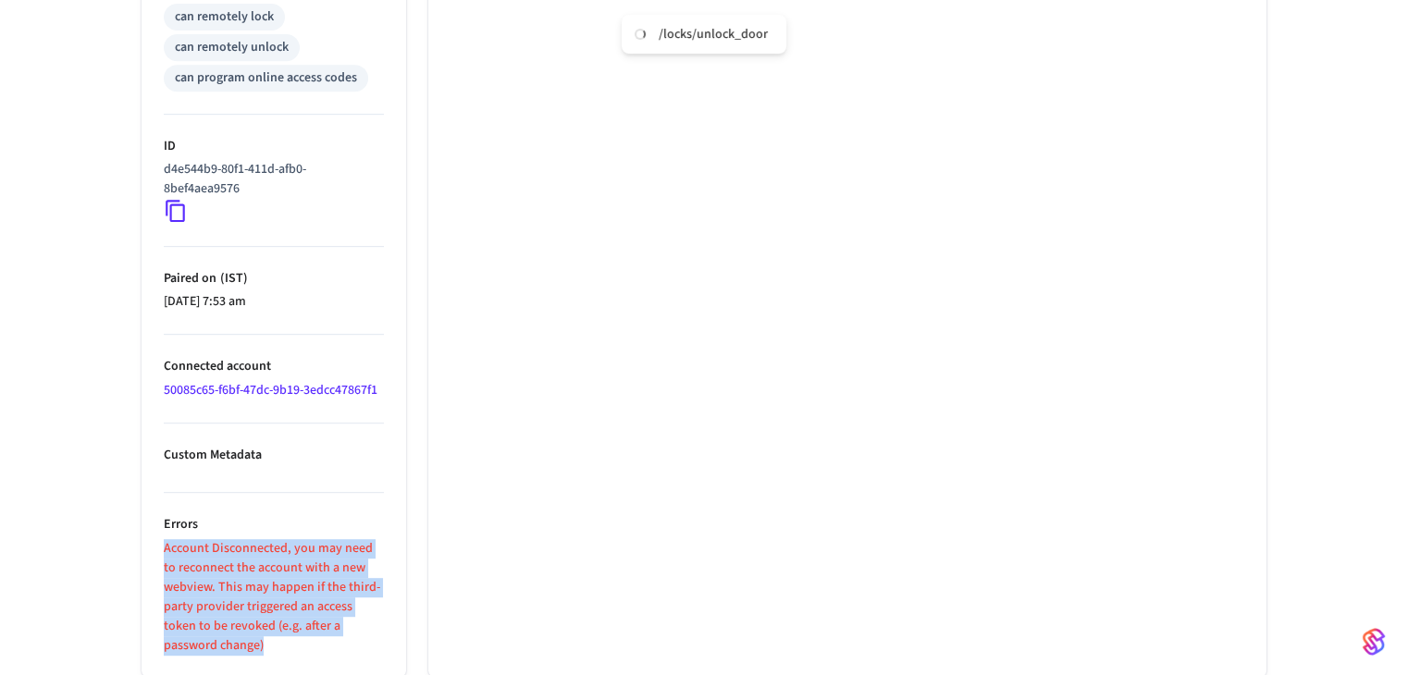
drag, startPoint x: 248, startPoint y: 549, endPoint x: 244, endPoint y: 638, distance: 88.9
click at [244, 638] on p "Account Disconnected, you may need to reconnect the account with a new webview.…" at bounding box center [274, 597] width 220 height 117
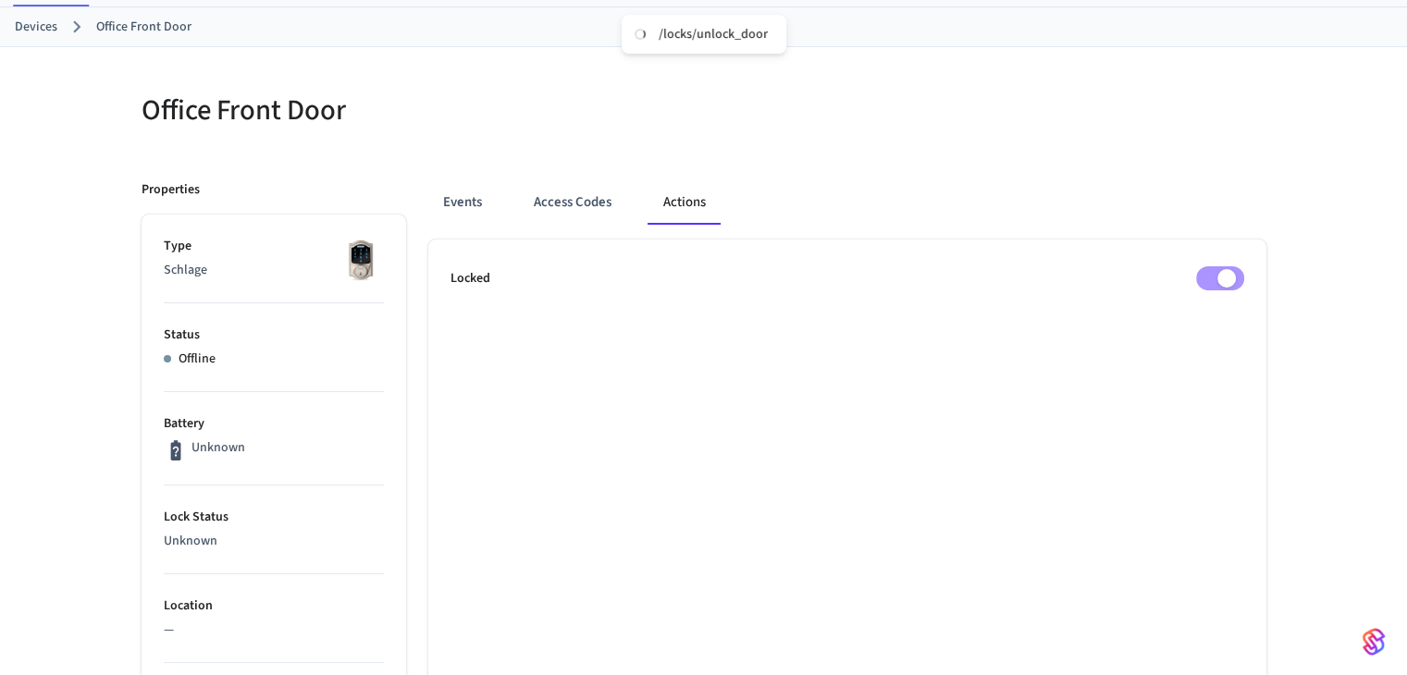
scroll to position [0, 0]
